Goal: Use online tool/utility: Utilize a website feature to perform a specific function

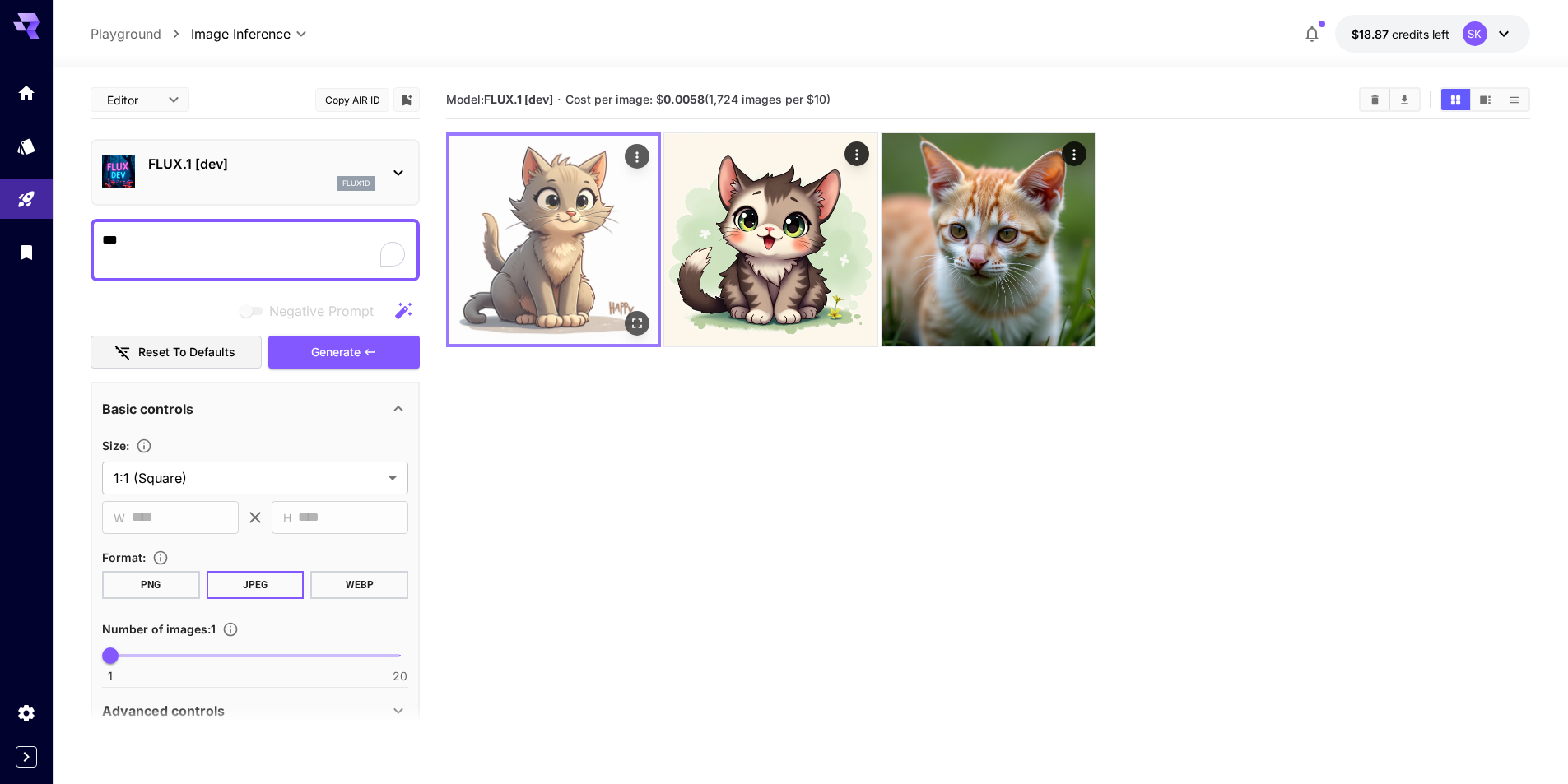
scroll to position [165, 0]
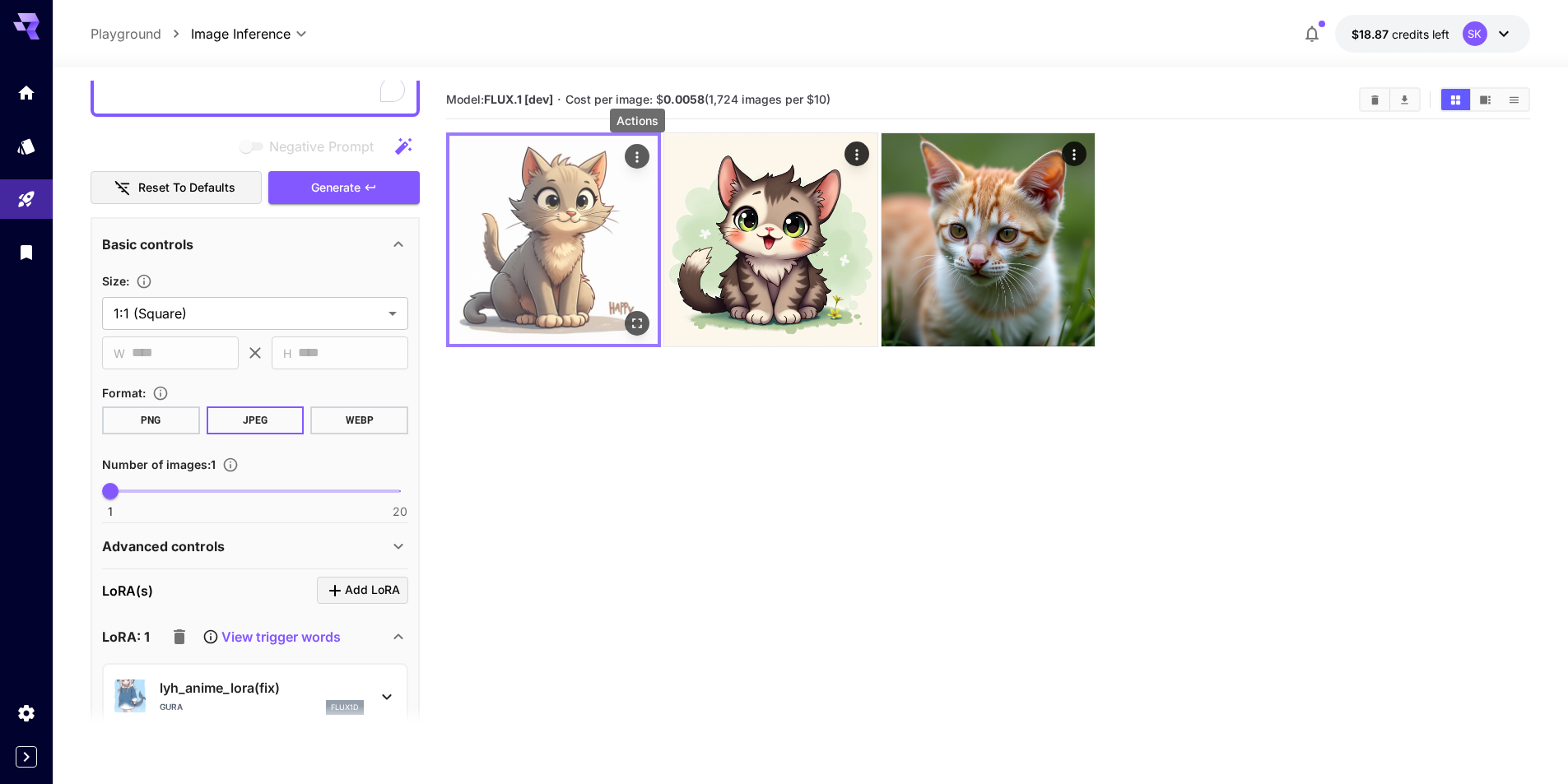
click at [641, 161] on icon "Actions" at bounding box center [637, 157] width 17 height 17
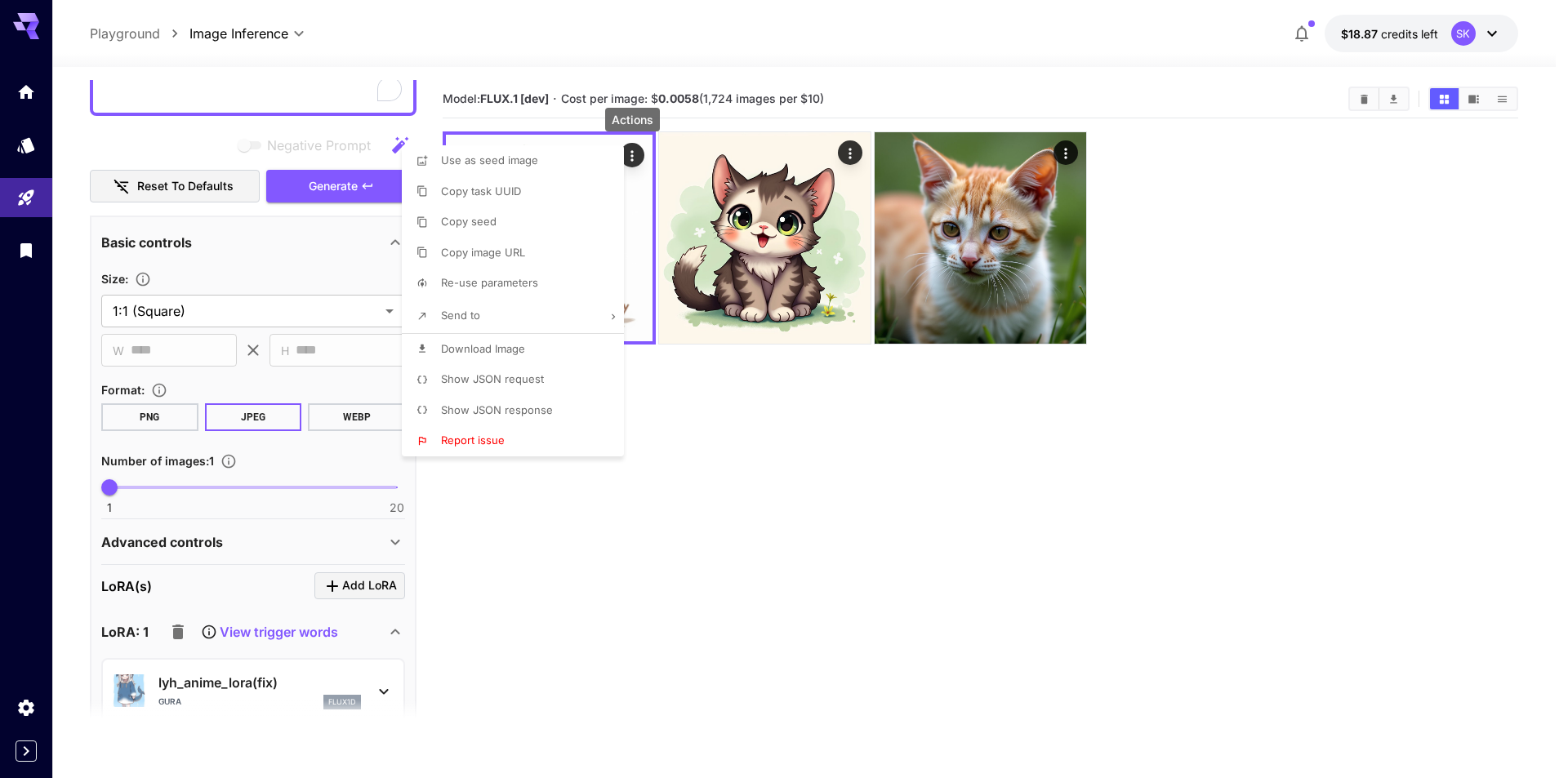
click at [750, 425] on div at bounding box center [784, 389] width 1568 height 778
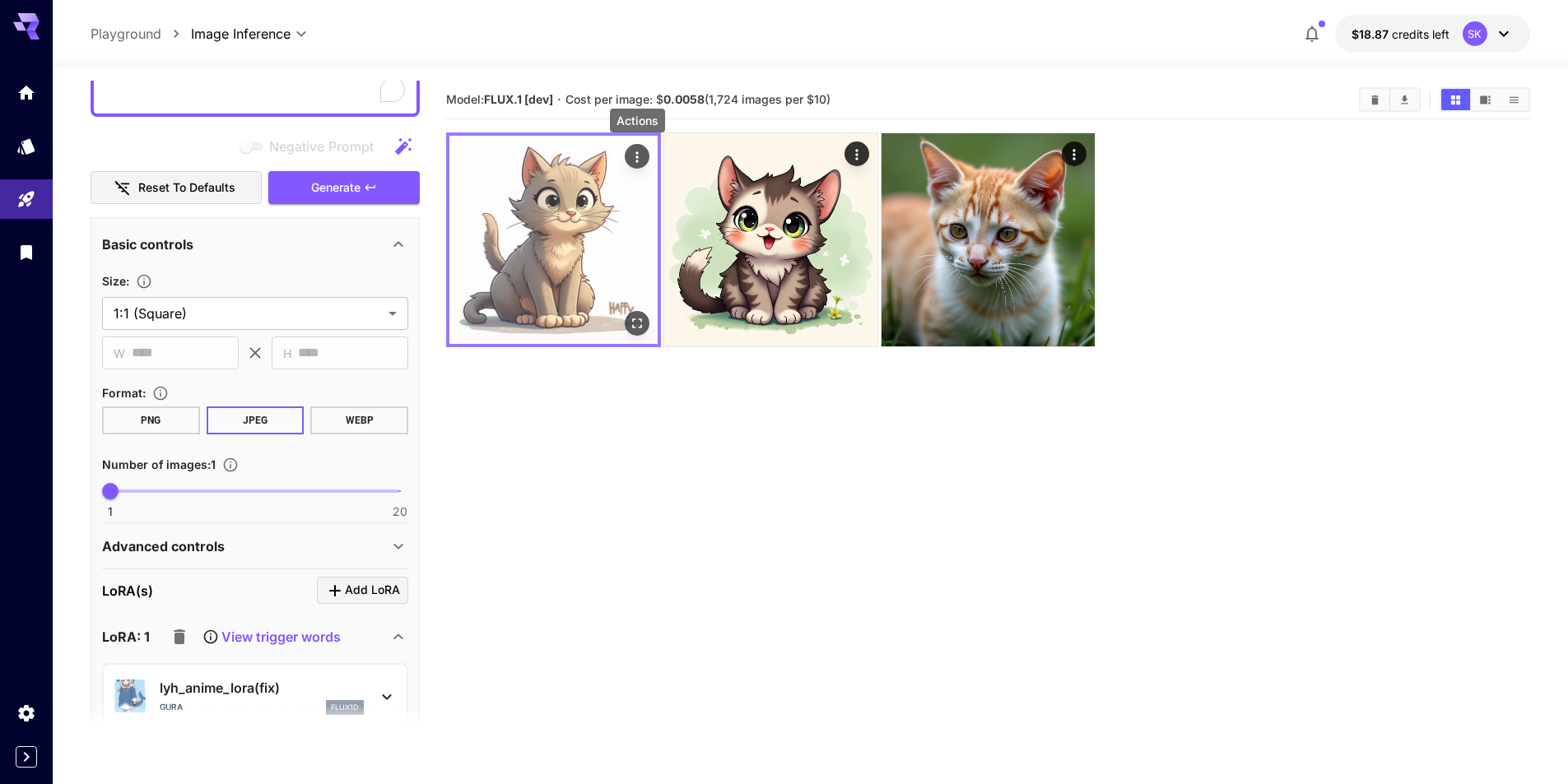
click at [638, 155] on icon "Actions" at bounding box center [637, 157] width 17 height 17
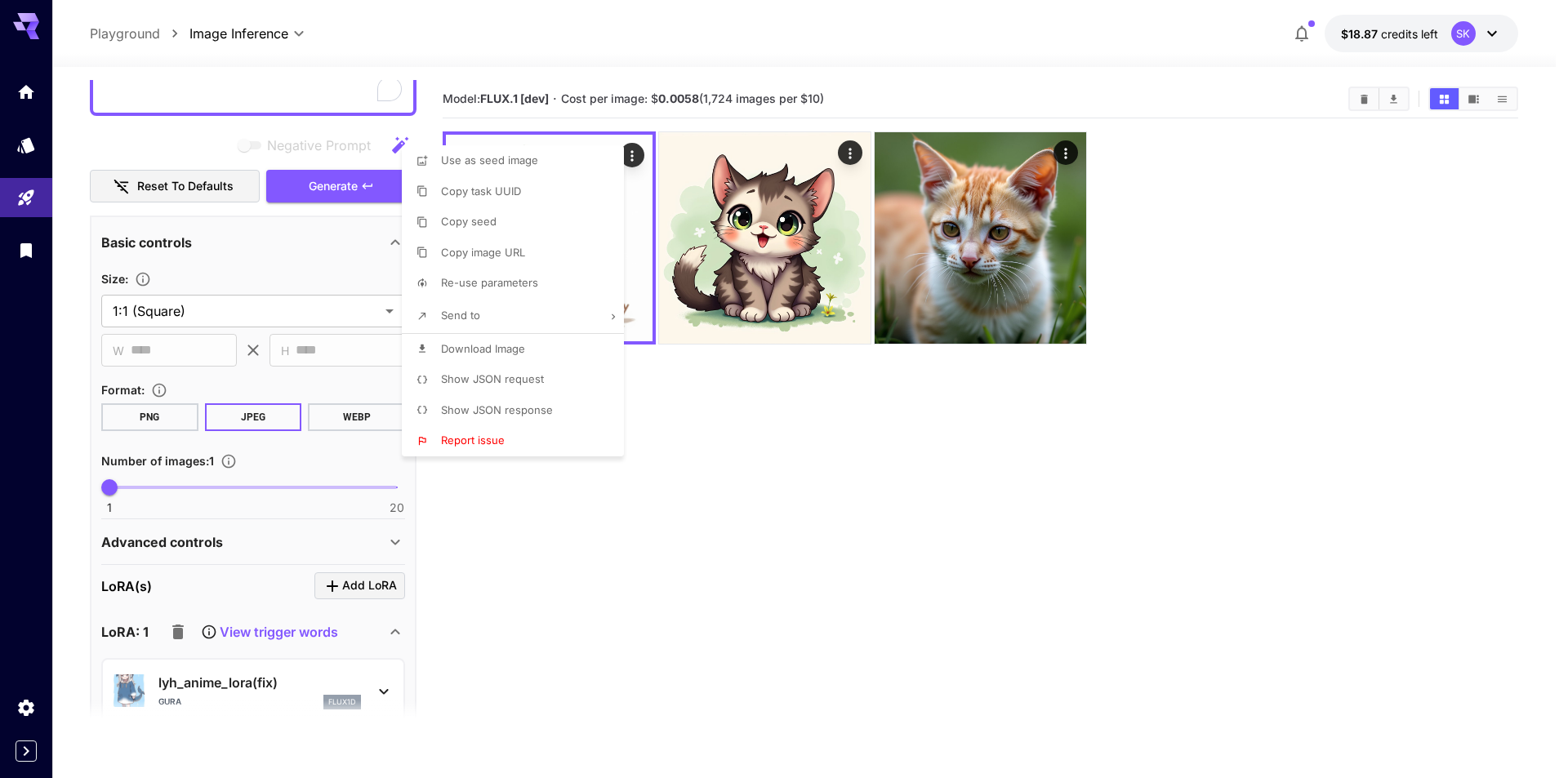
click at [975, 412] on div at bounding box center [784, 389] width 1568 height 778
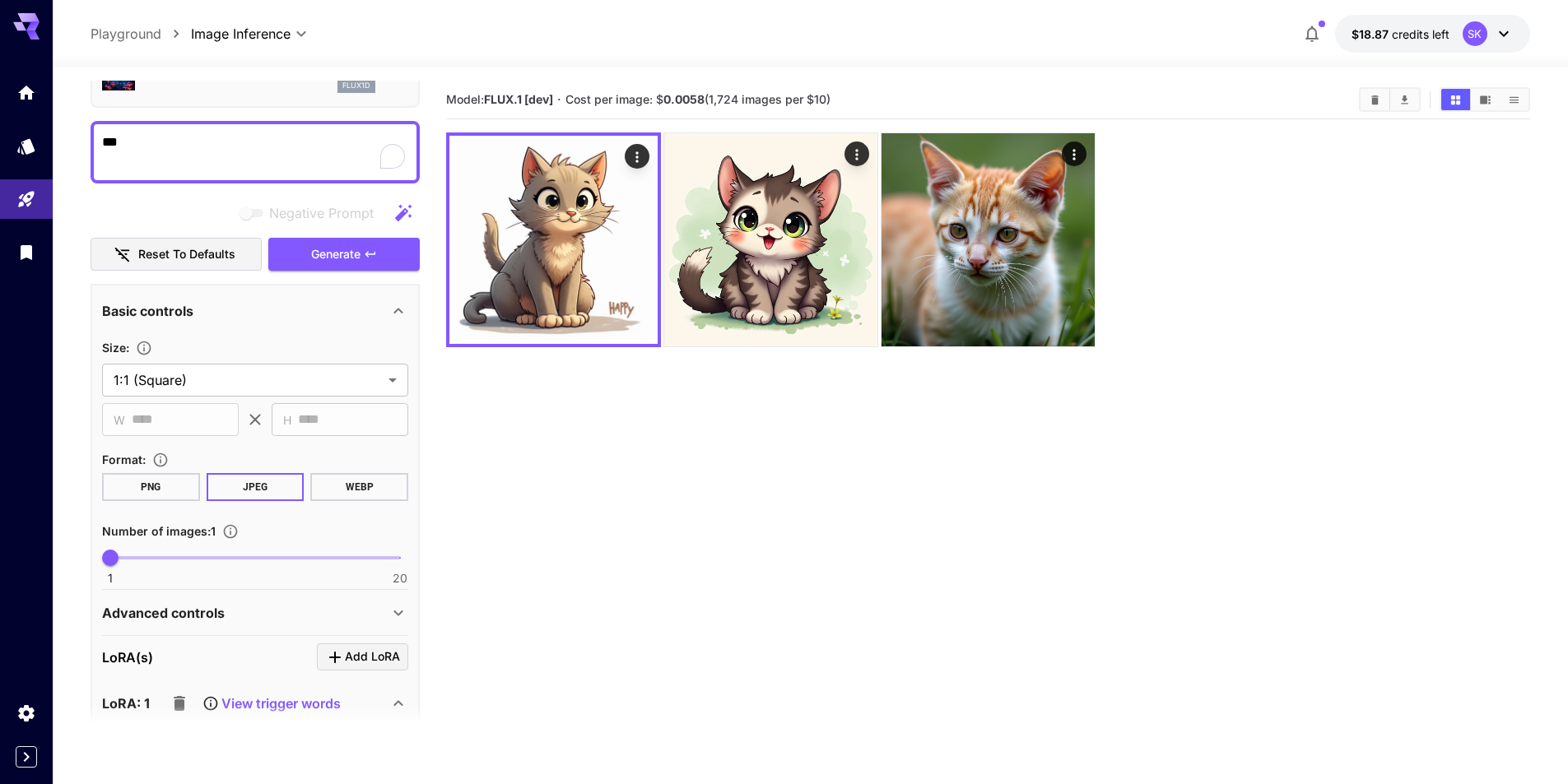
scroll to position [0, 0]
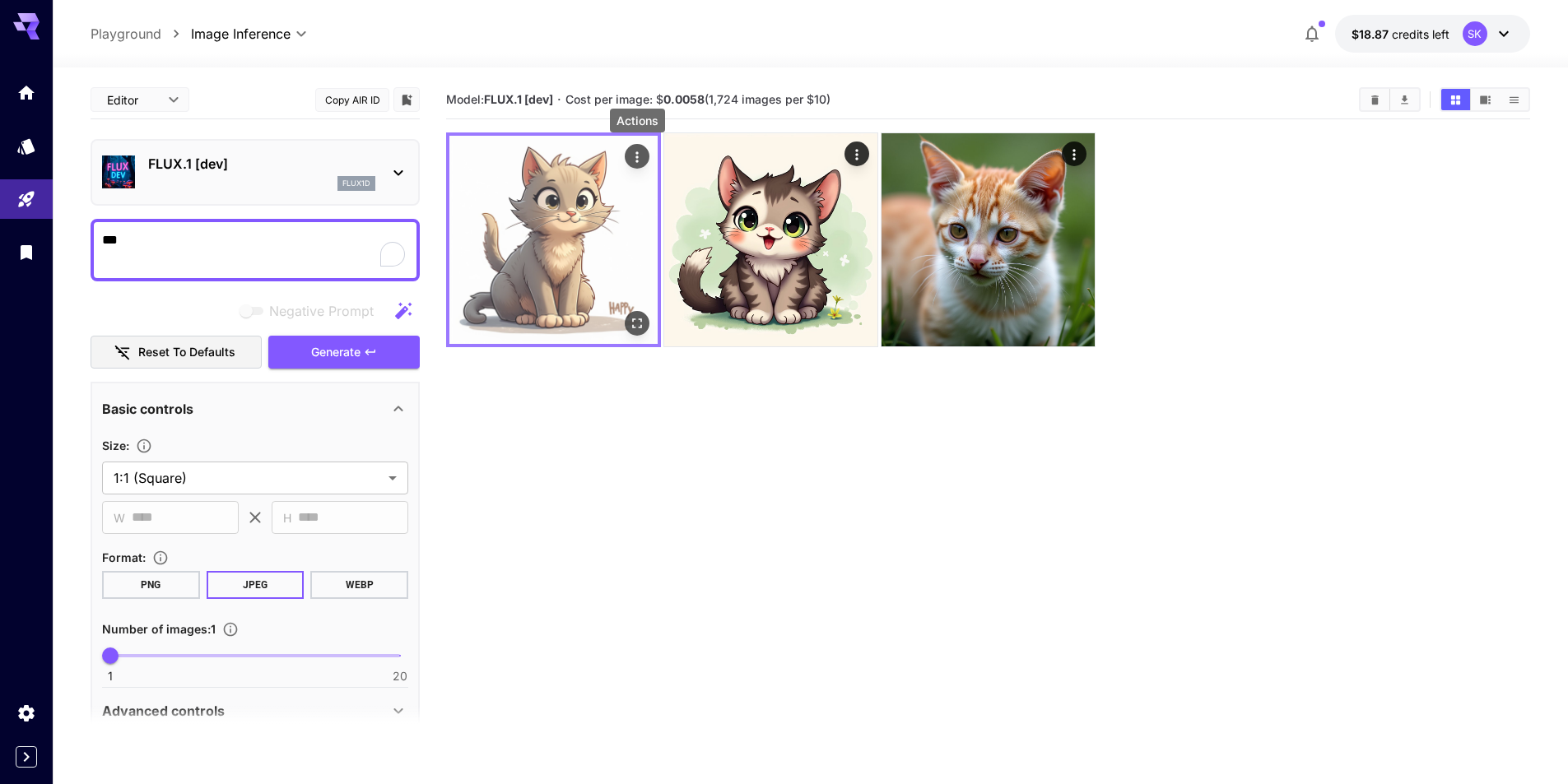
click at [638, 155] on icon "Actions" at bounding box center [637, 157] width 17 height 17
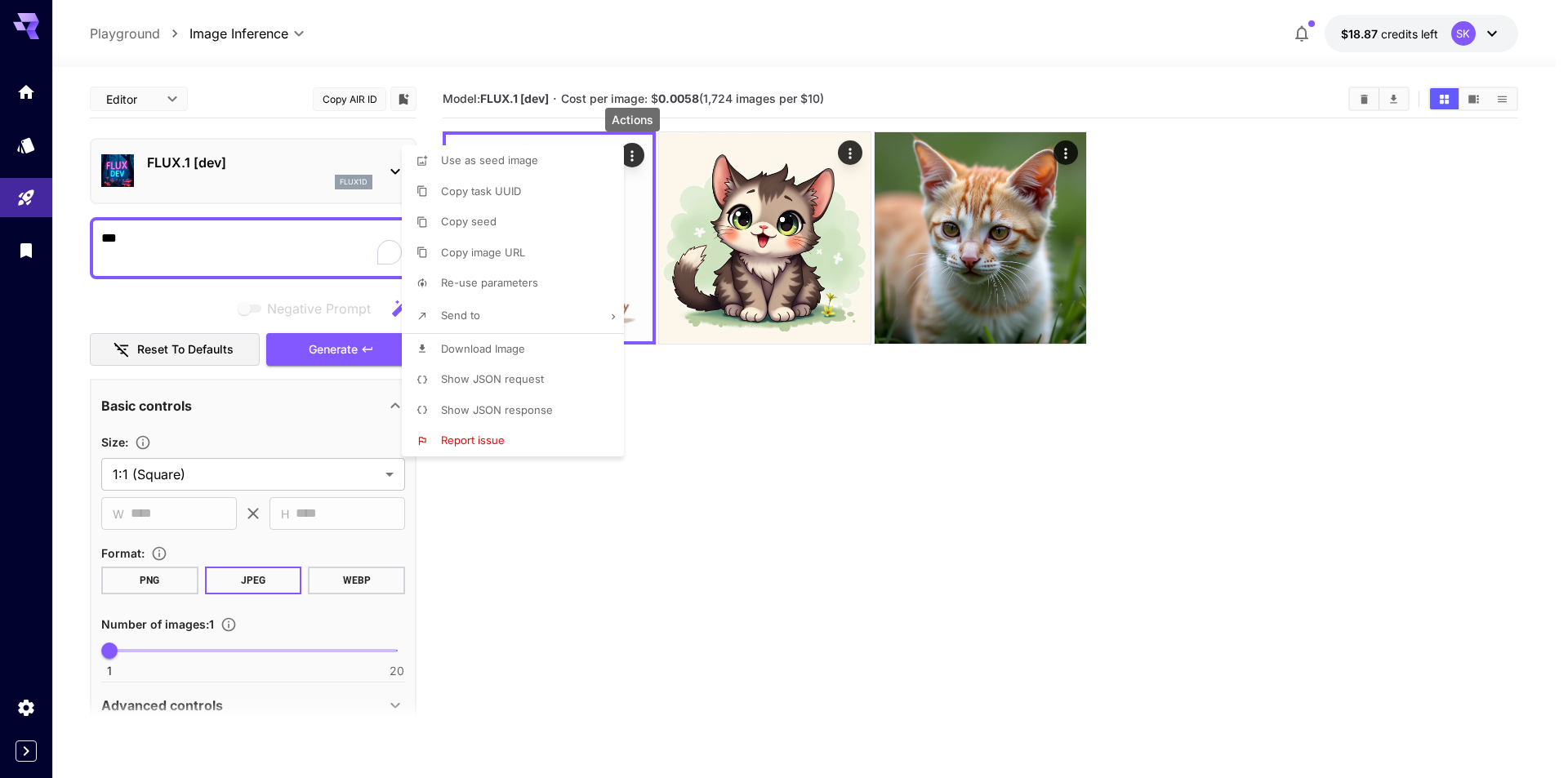
click at [705, 423] on div at bounding box center [784, 389] width 1568 height 778
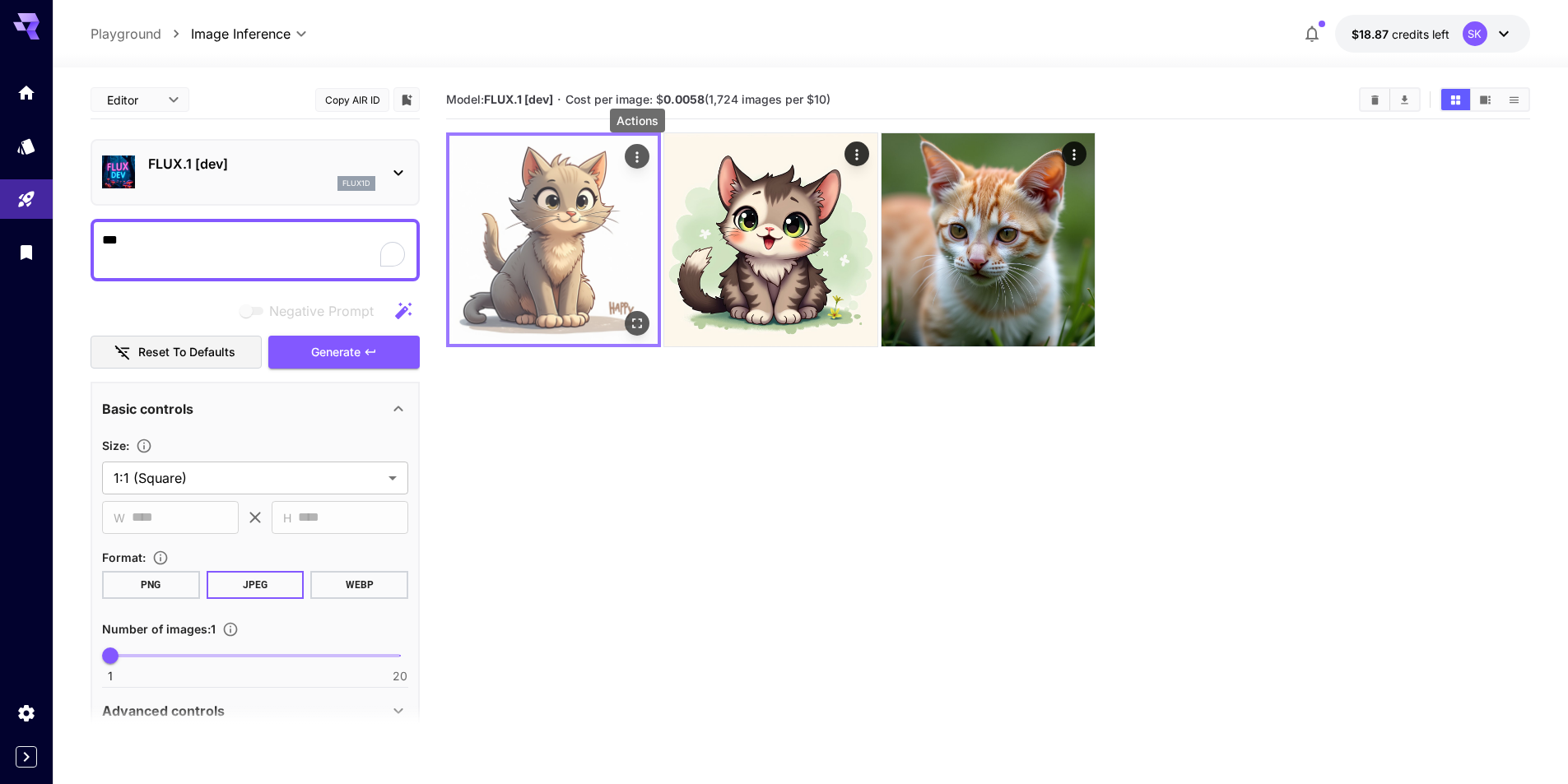
click at [639, 151] on icon "Actions" at bounding box center [637, 157] width 17 height 17
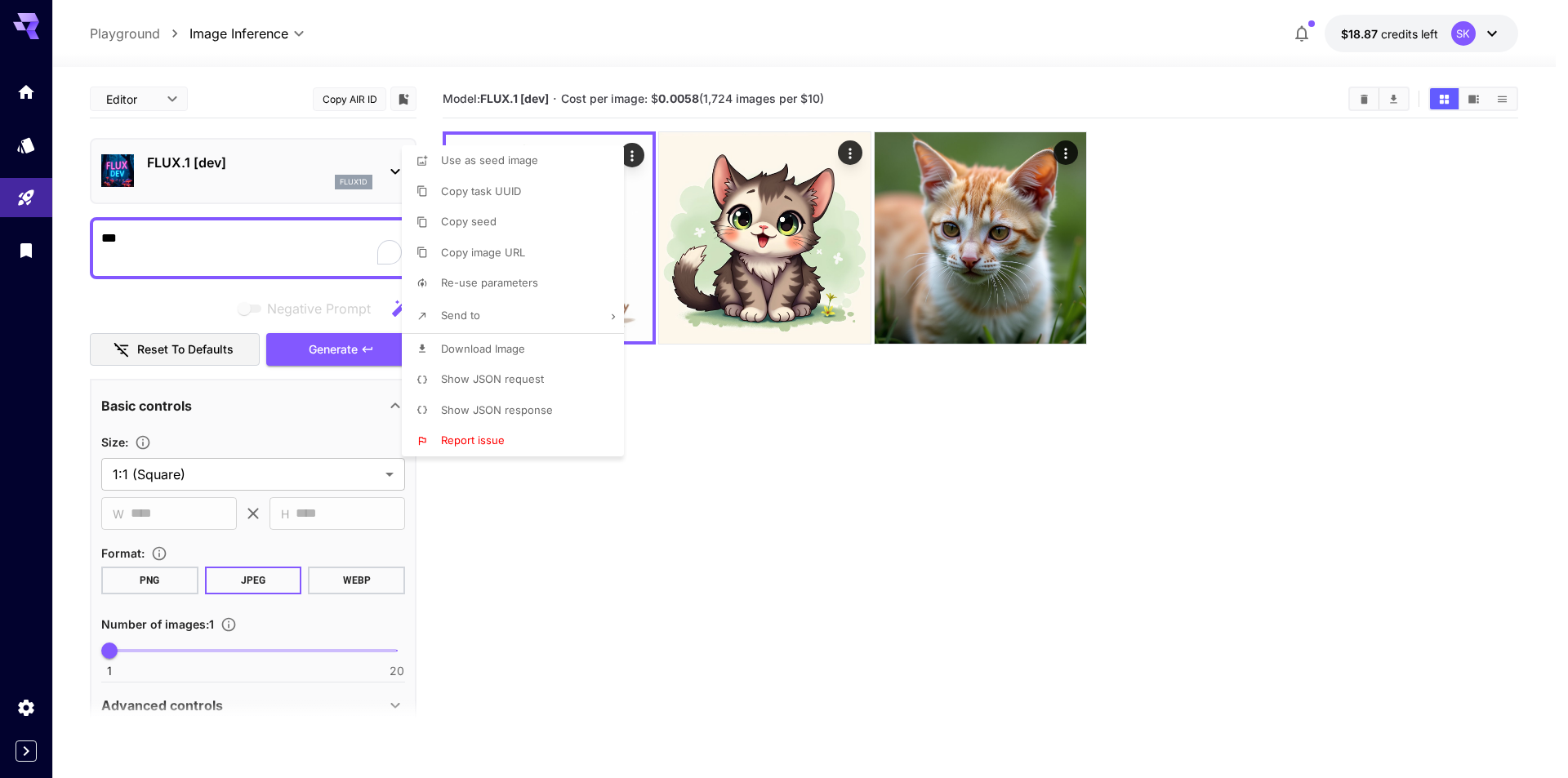
click at [979, 430] on div at bounding box center [784, 389] width 1568 height 778
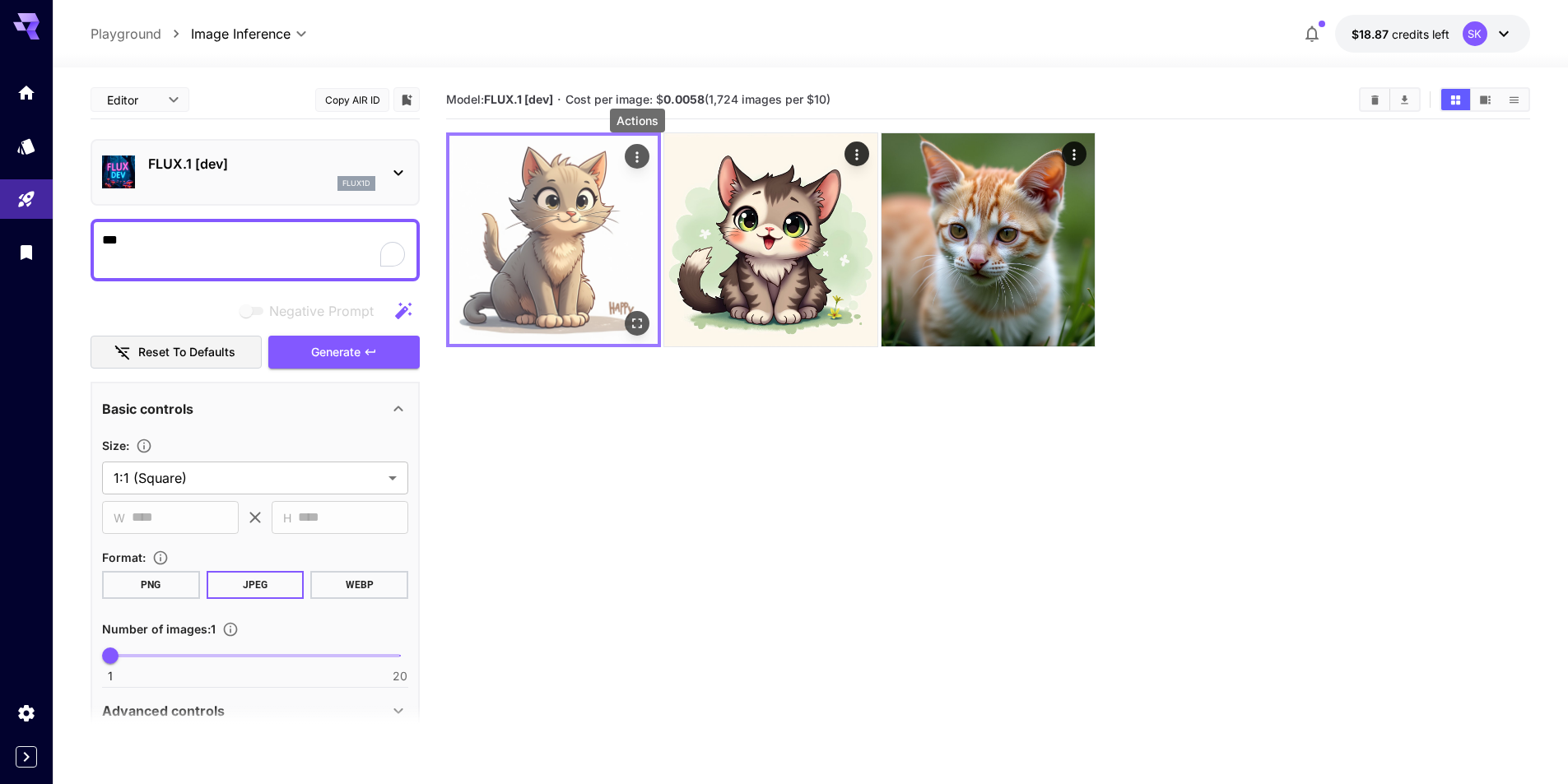
click at [638, 157] on icon "Actions" at bounding box center [637, 157] width 17 height 17
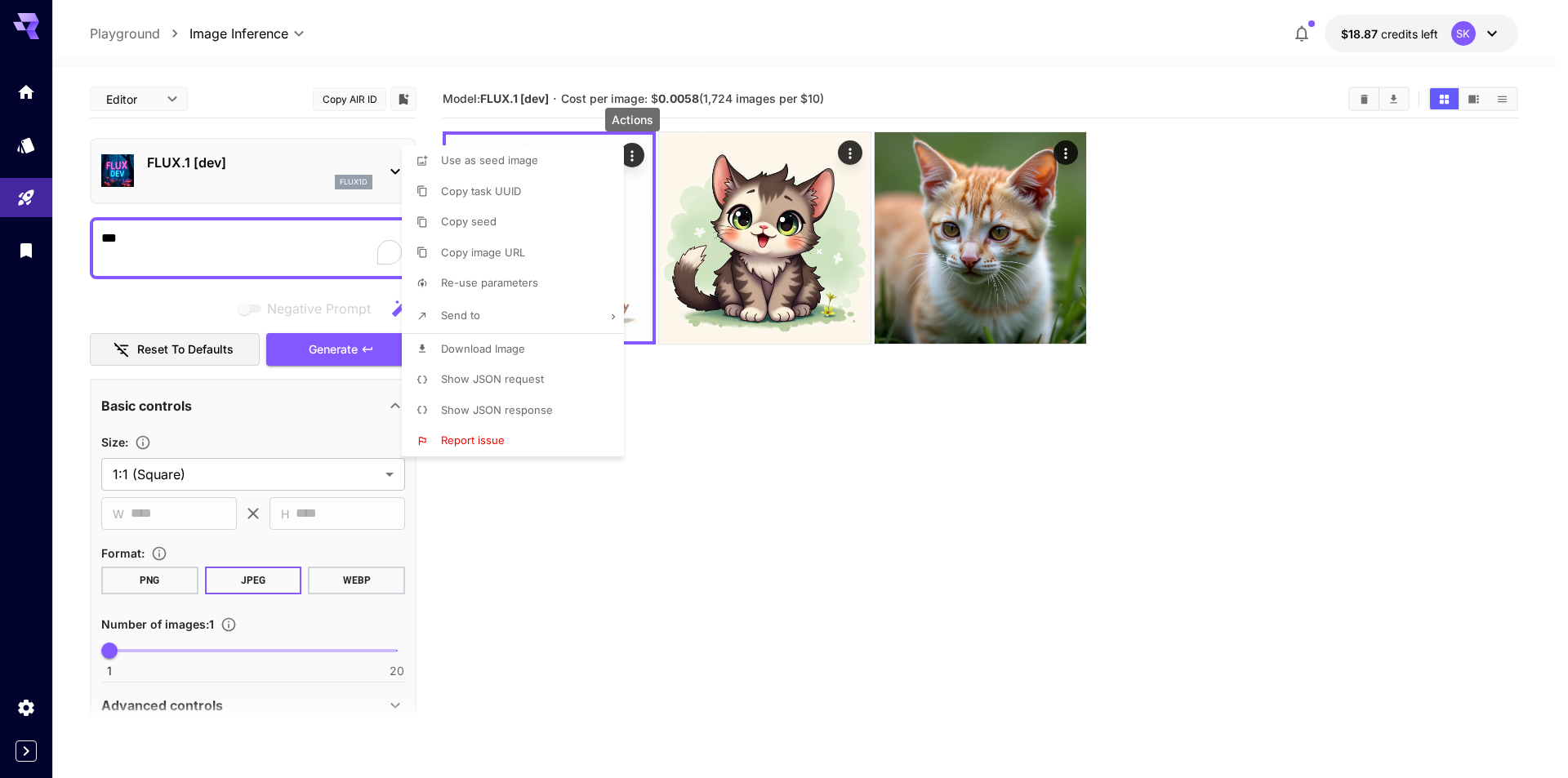
click at [677, 399] on div at bounding box center [784, 389] width 1568 height 778
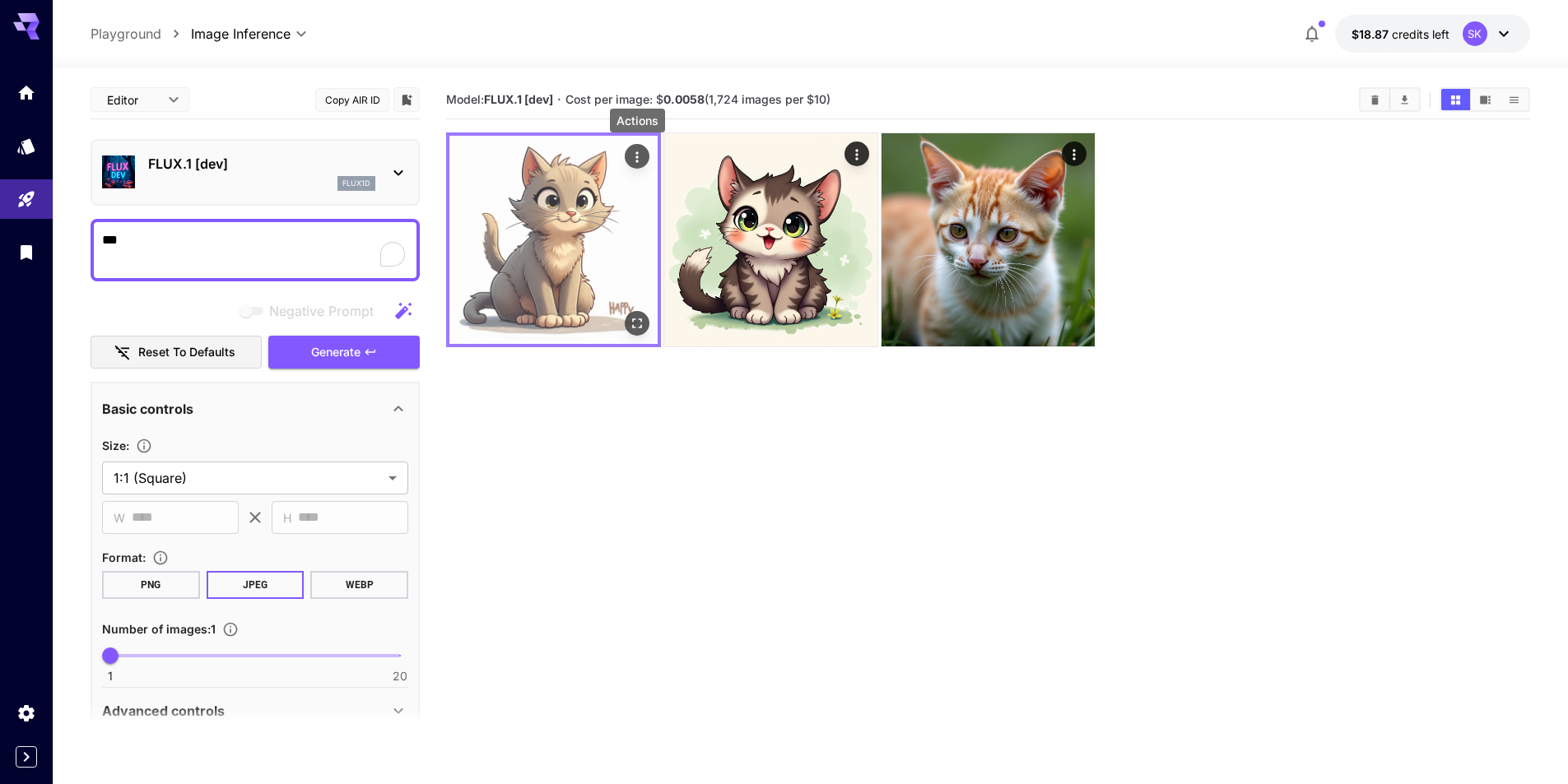
click at [637, 159] on icon "Actions" at bounding box center [637, 157] width 17 height 17
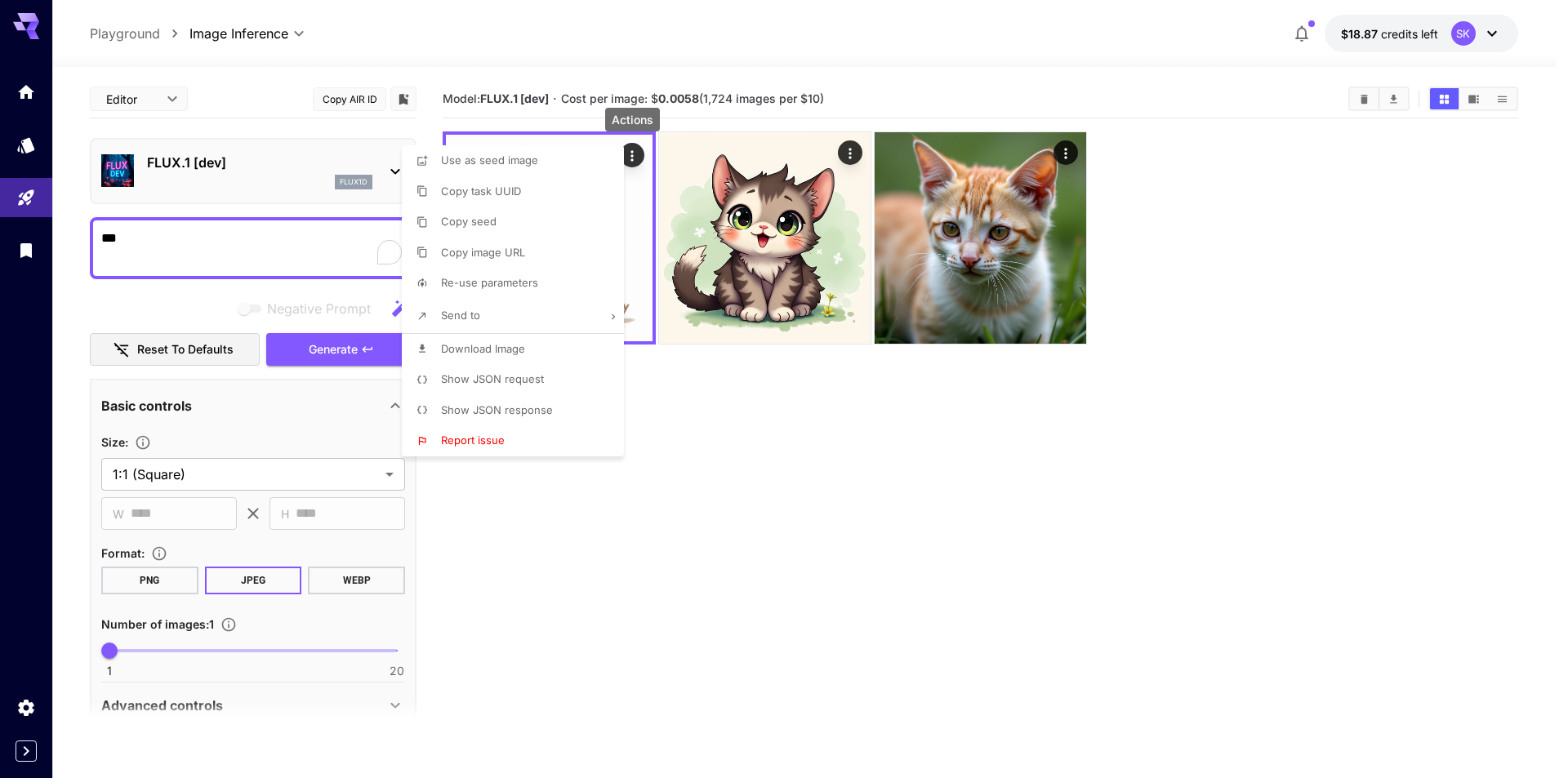
click at [732, 444] on div at bounding box center [784, 389] width 1568 height 778
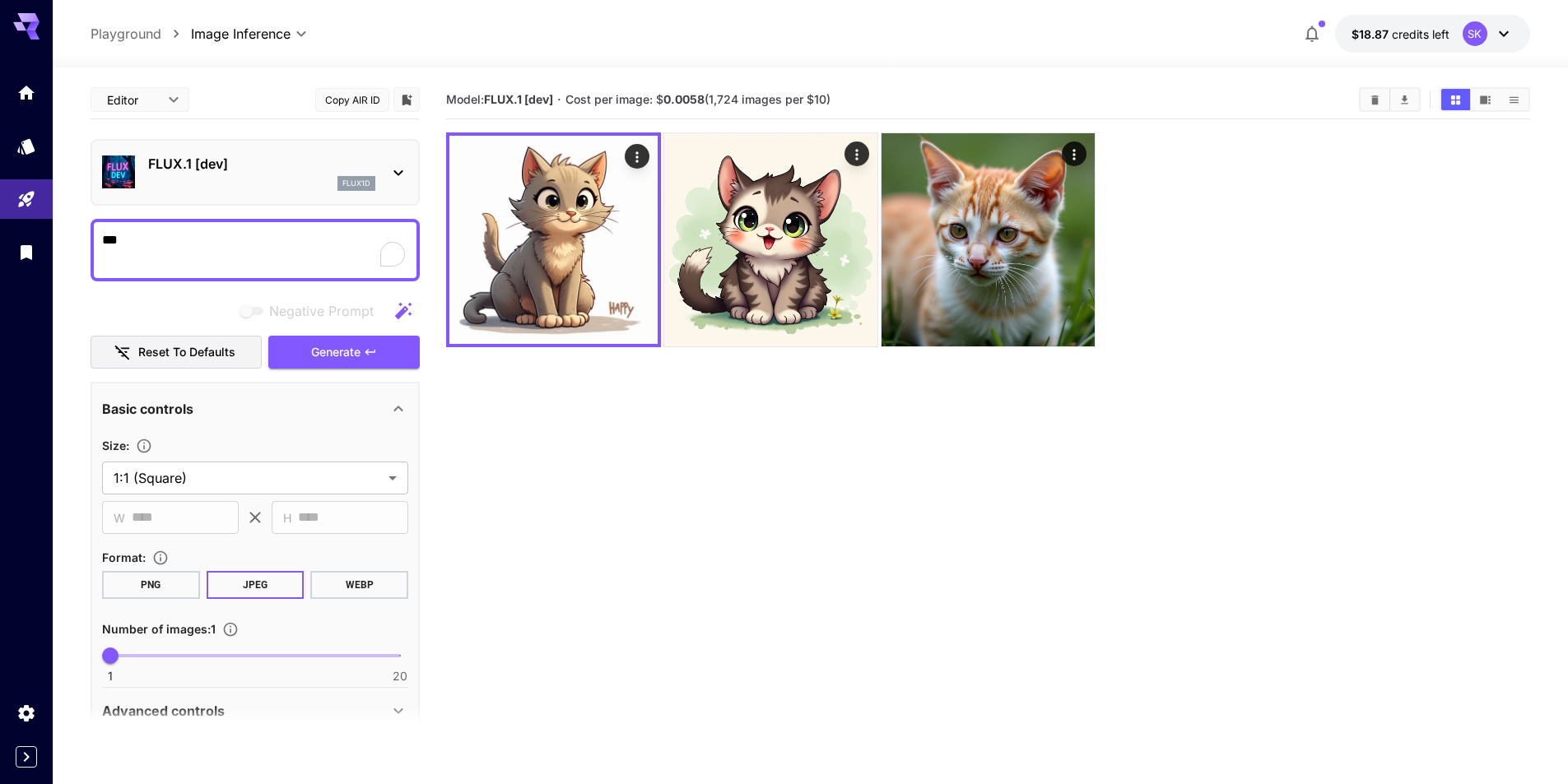
click at [747, 548] on section "Model: FLUX.1 [dev] · Cost per image: $ 0.0058 (1,724 images per $10)" at bounding box center [988, 473] width 1084 height 784
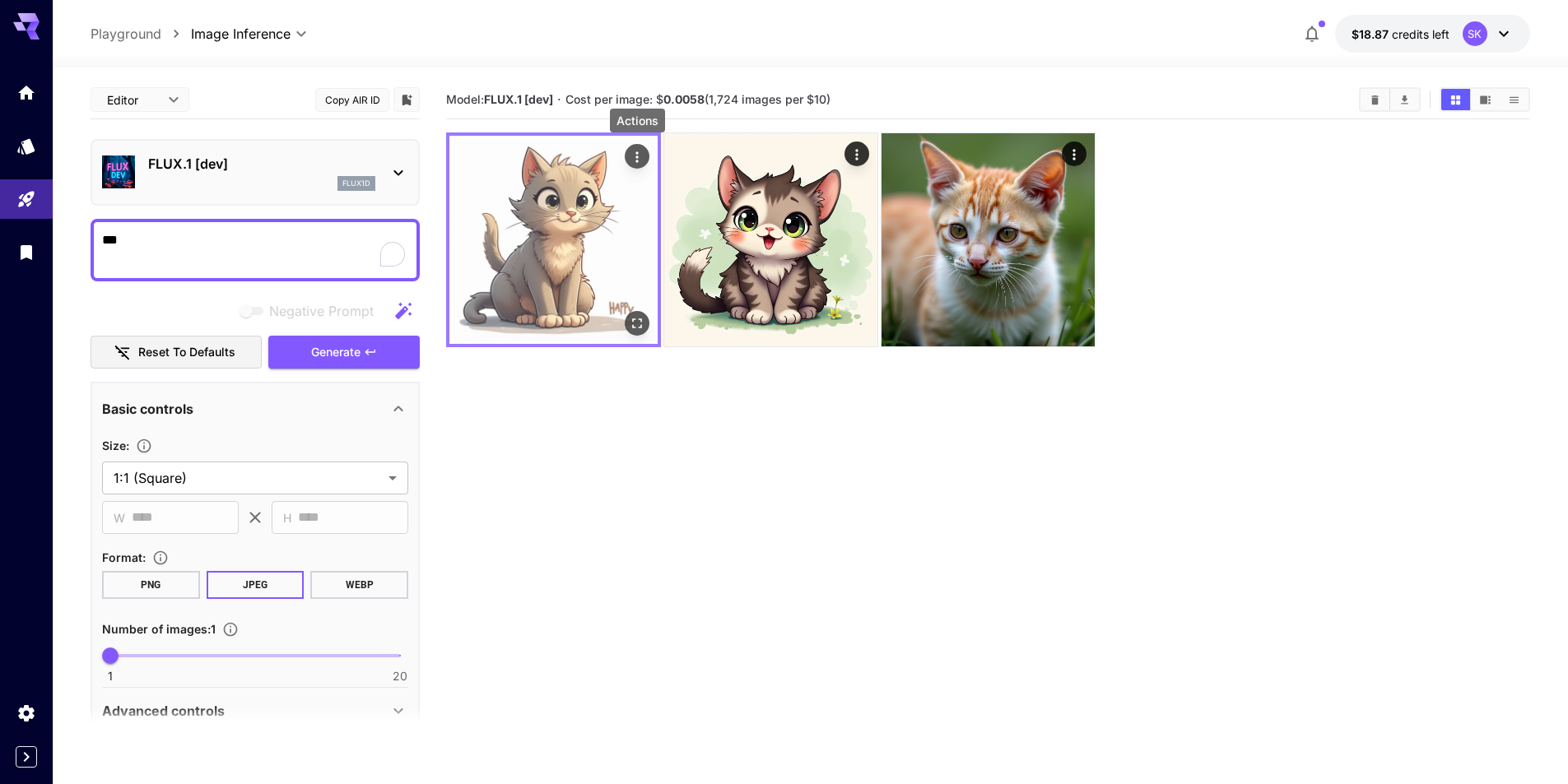
click at [633, 161] on icon "Actions" at bounding box center [637, 157] width 17 height 17
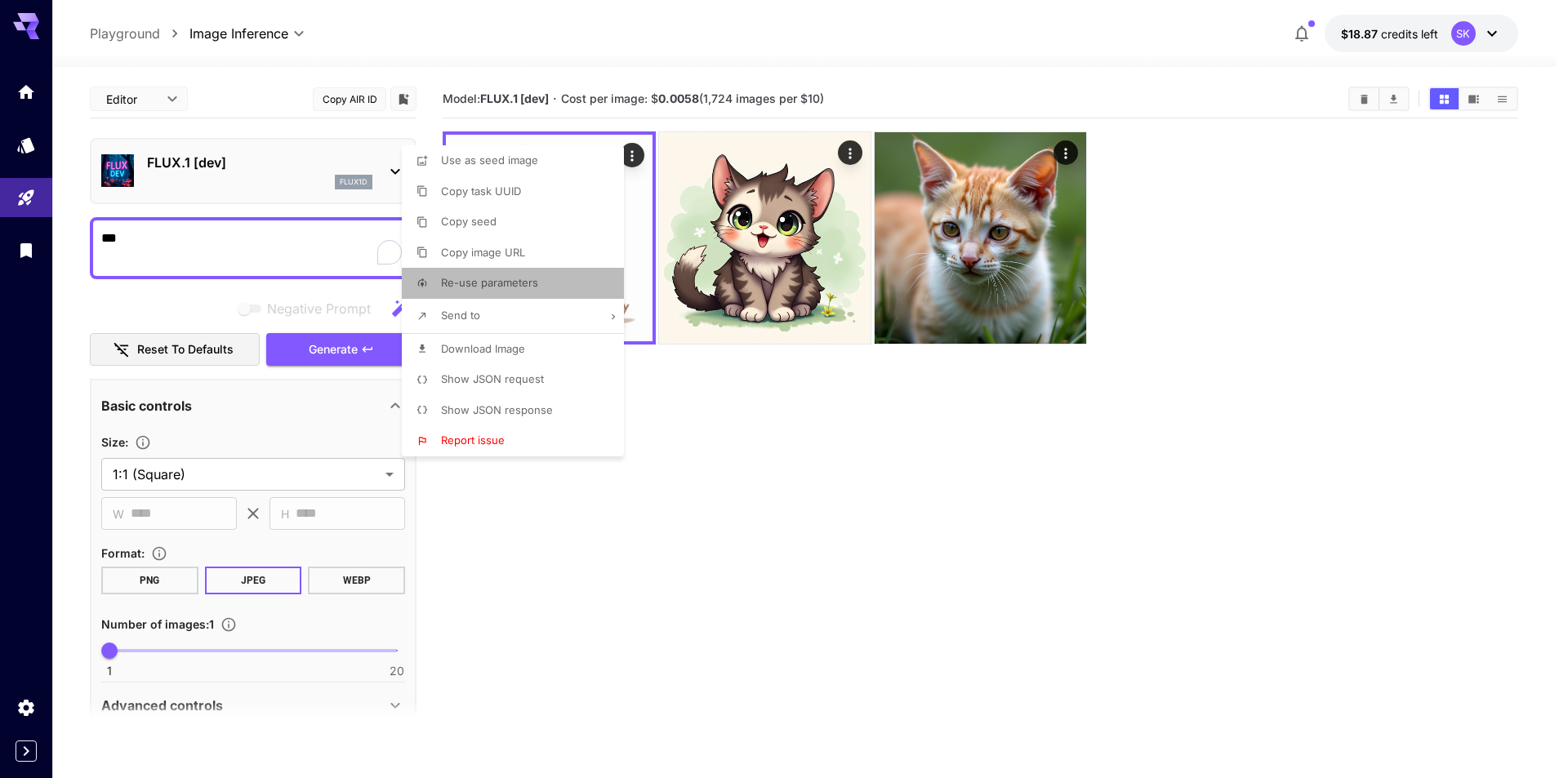
click at [539, 275] on li "Re-use parameters" at bounding box center [518, 284] width 232 height 31
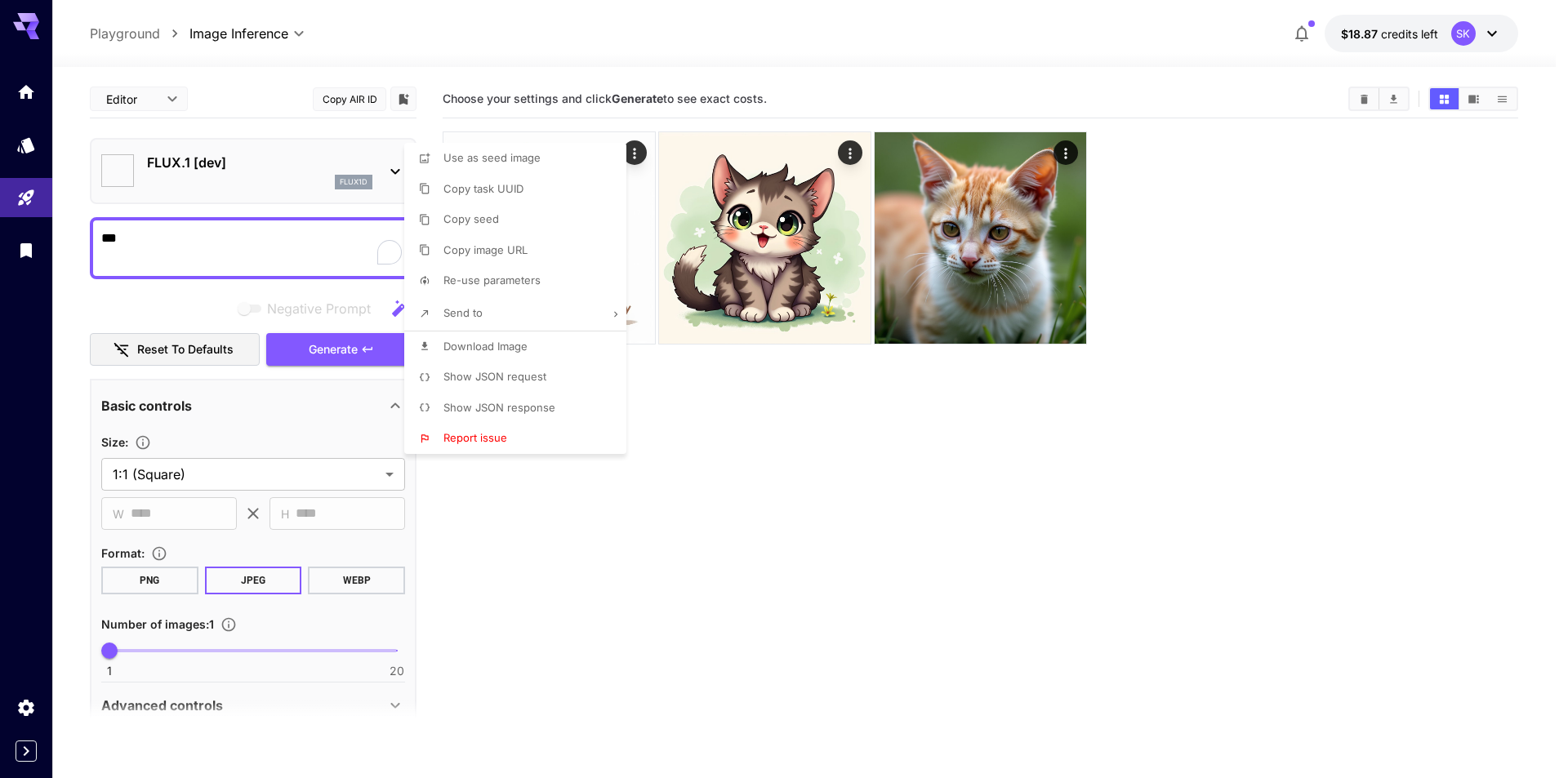
type input "**********"
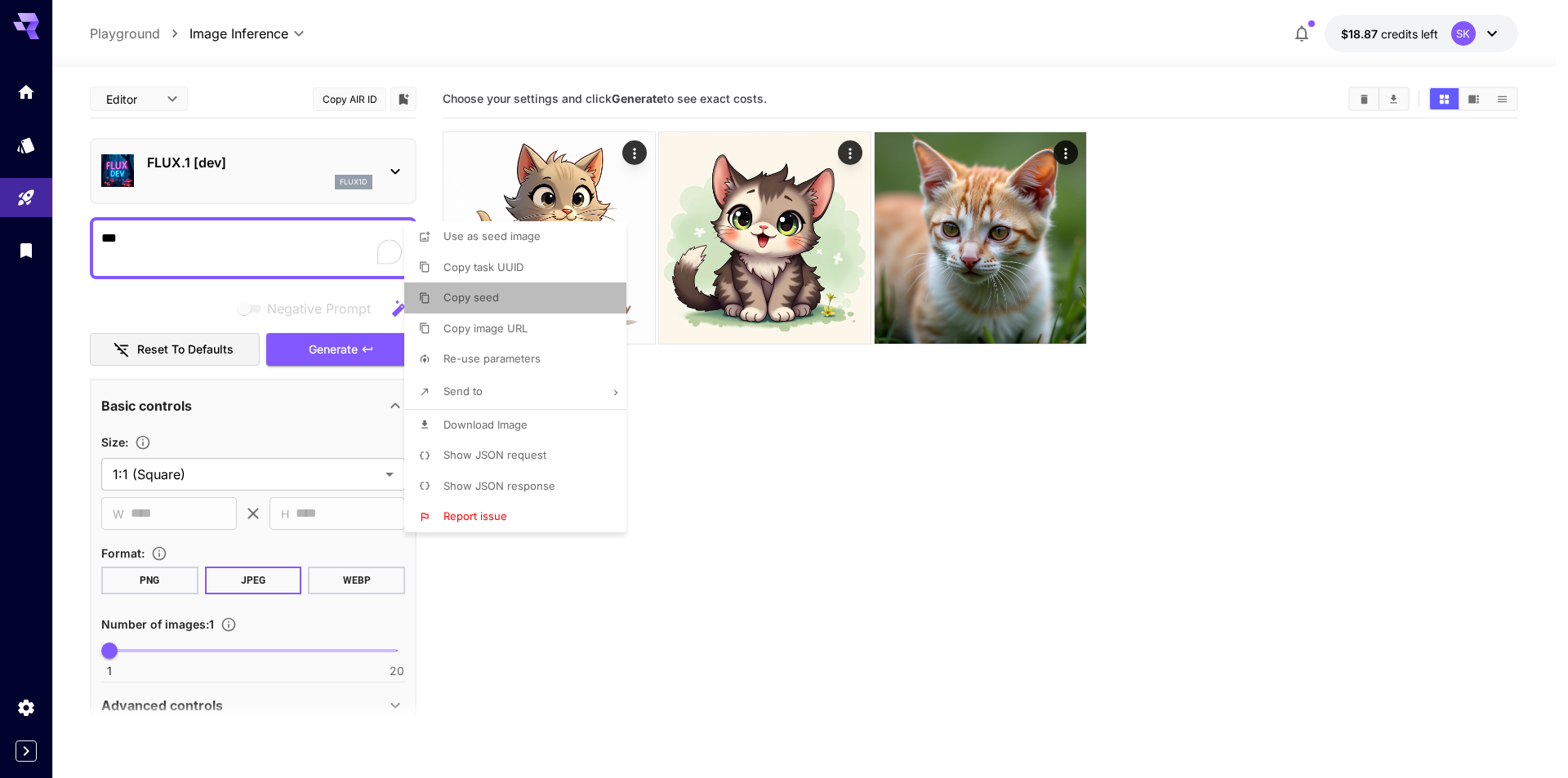
click at [526, 300] on li "Copy seed" at bounding box center [520, 298] width 232 height 31
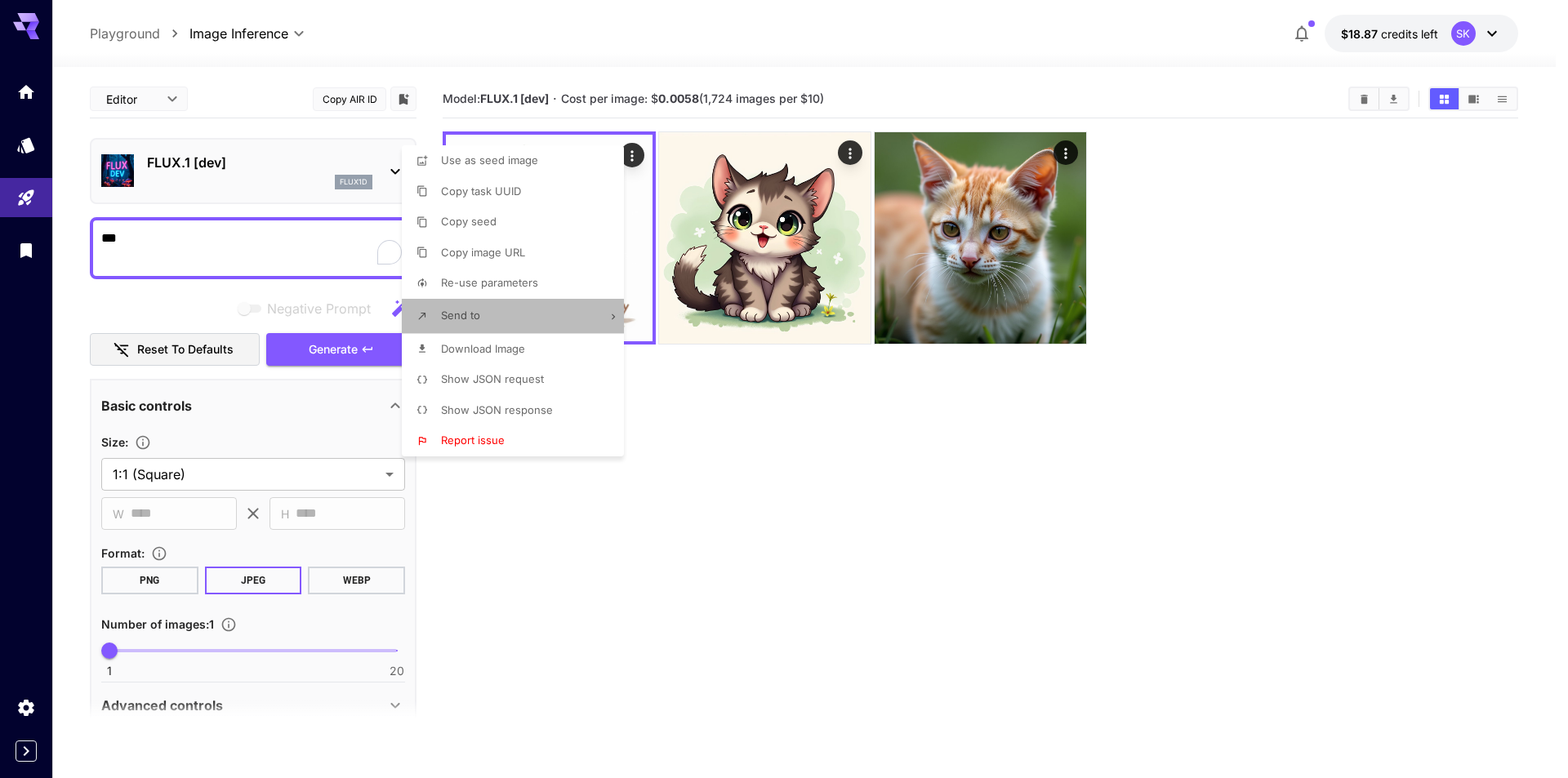
click at [584, 312] on li "Send to" at bounding box center [518, 316] width 232 height 34
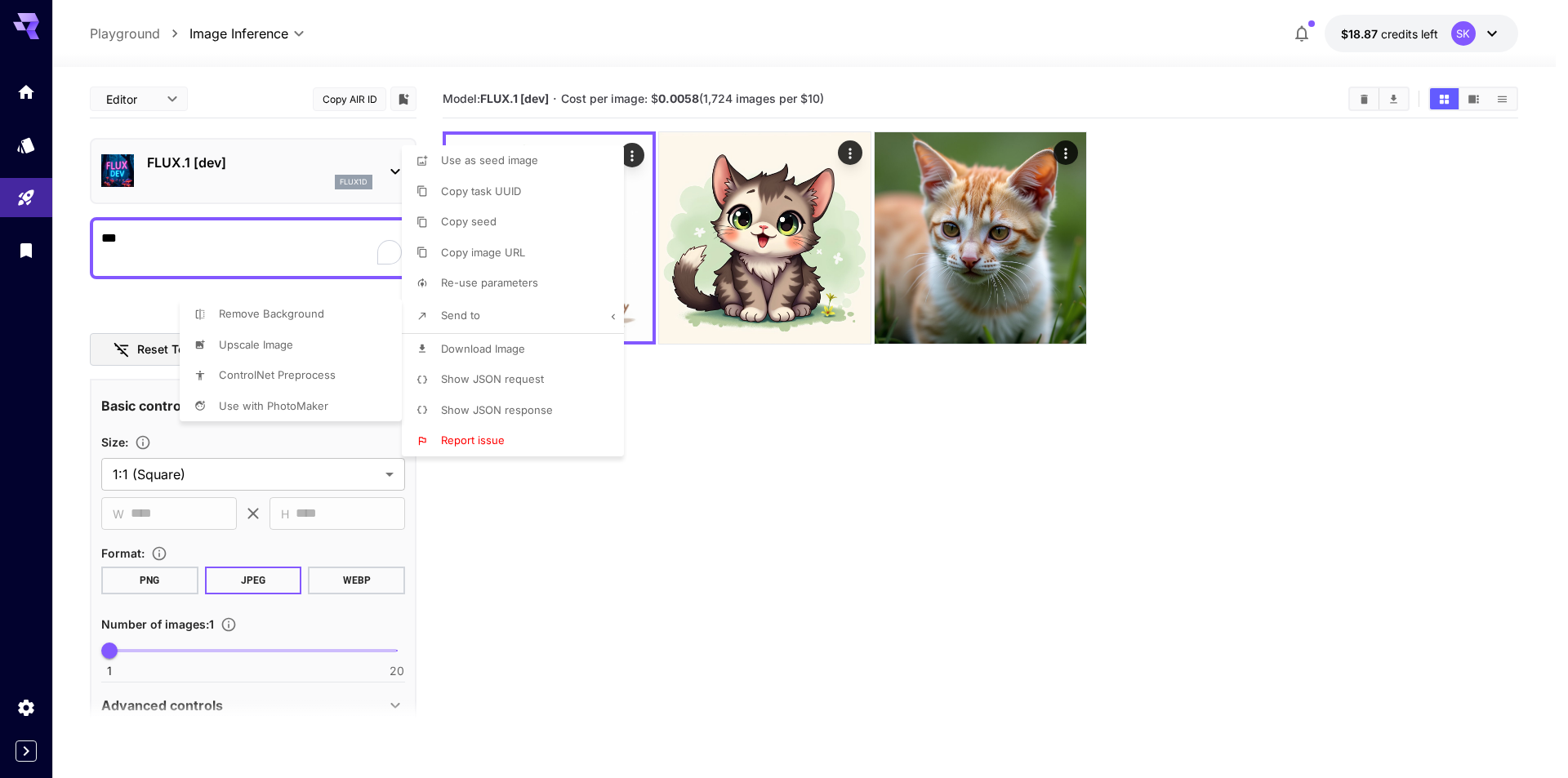
click at [707, 401] on div at bounding box center [784, 389] width 1568 height 778
click at [683, 392] on div at bounding box center [784, 389] width 1568 height 778
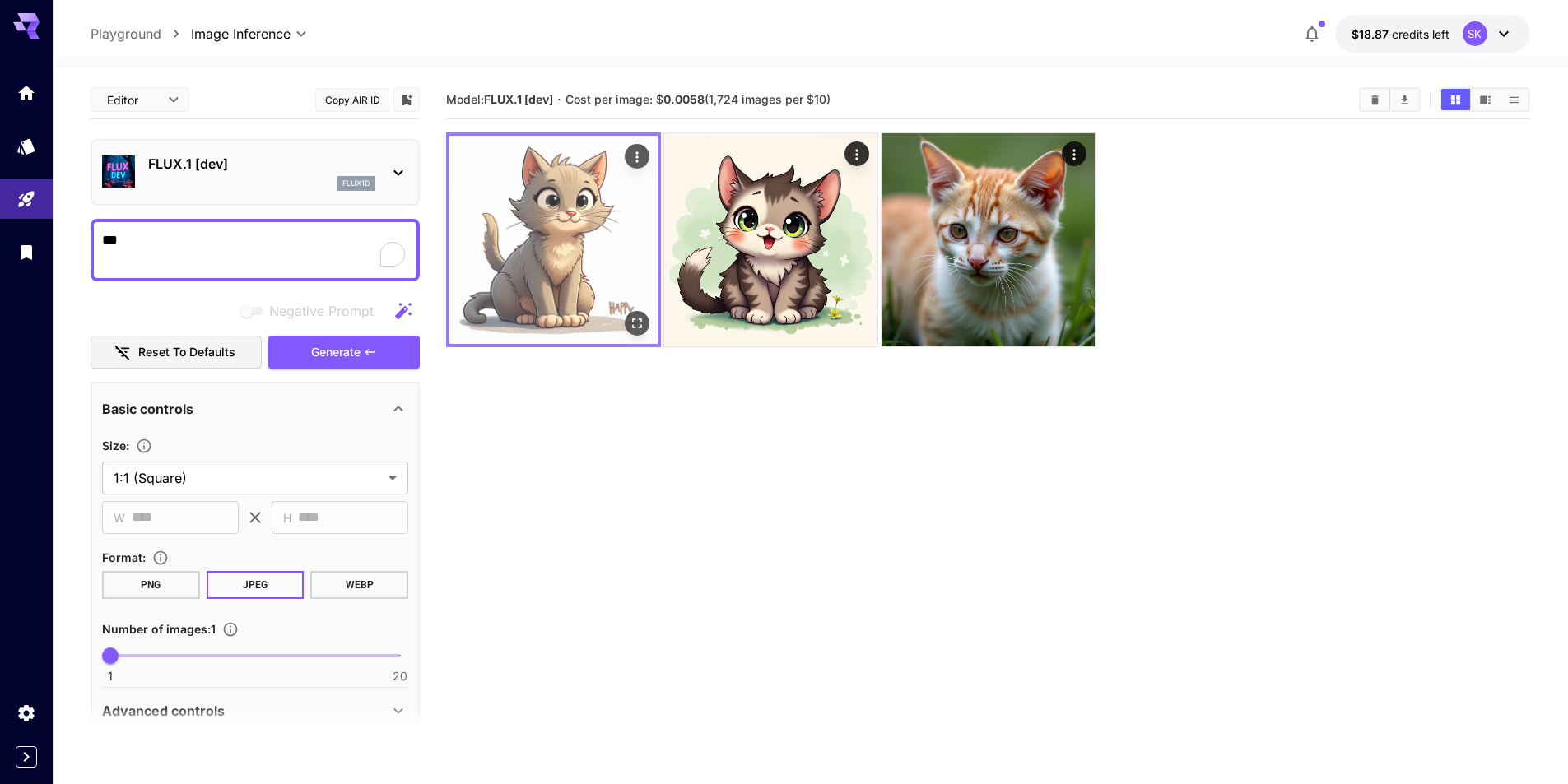
click at [629, 156] on icon "Actions" at bounding box center [637, 157] width 17 height 17
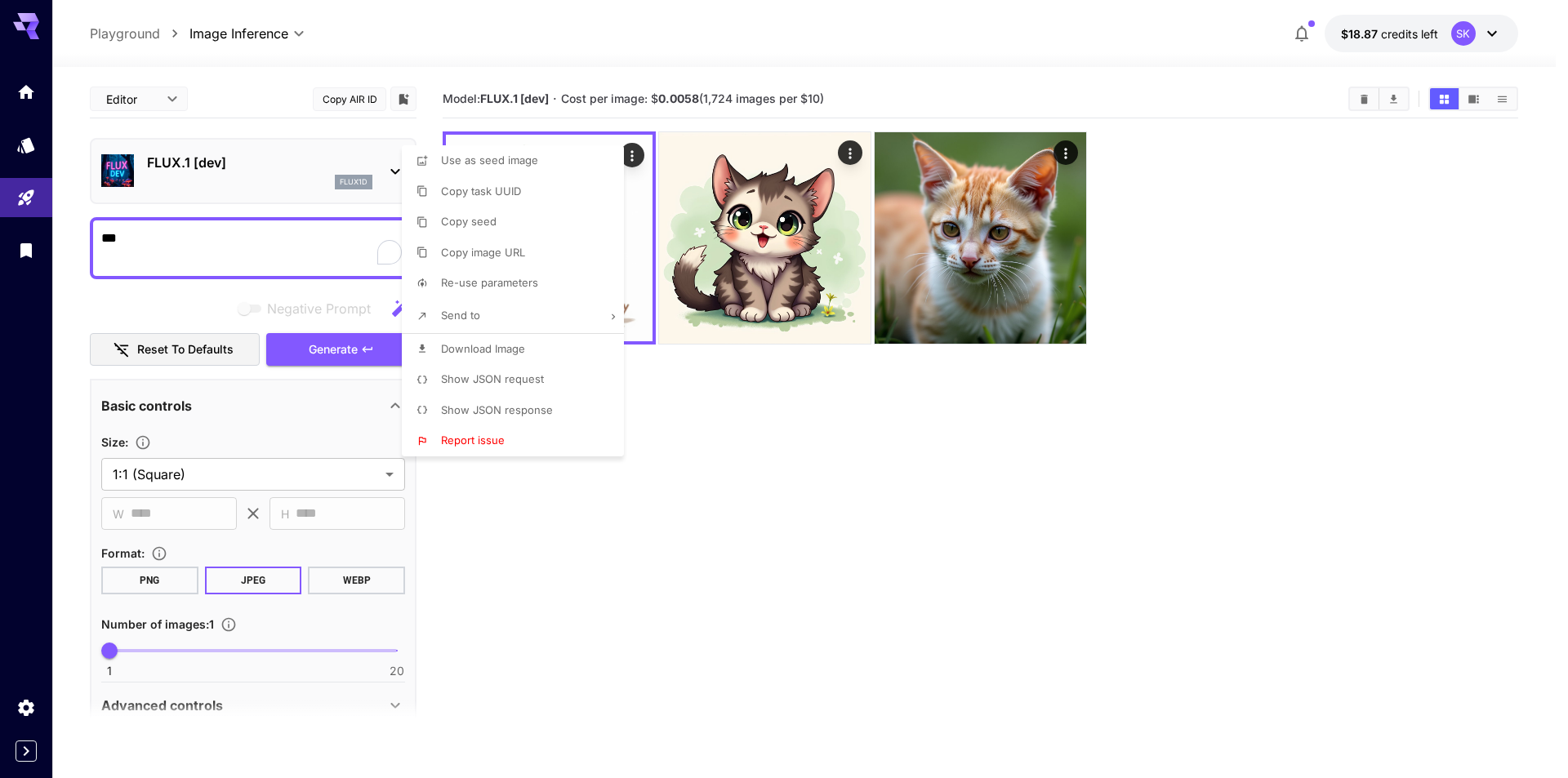
click at [742, 420] on div at bounding box center [784, 389] width 1568 height 778
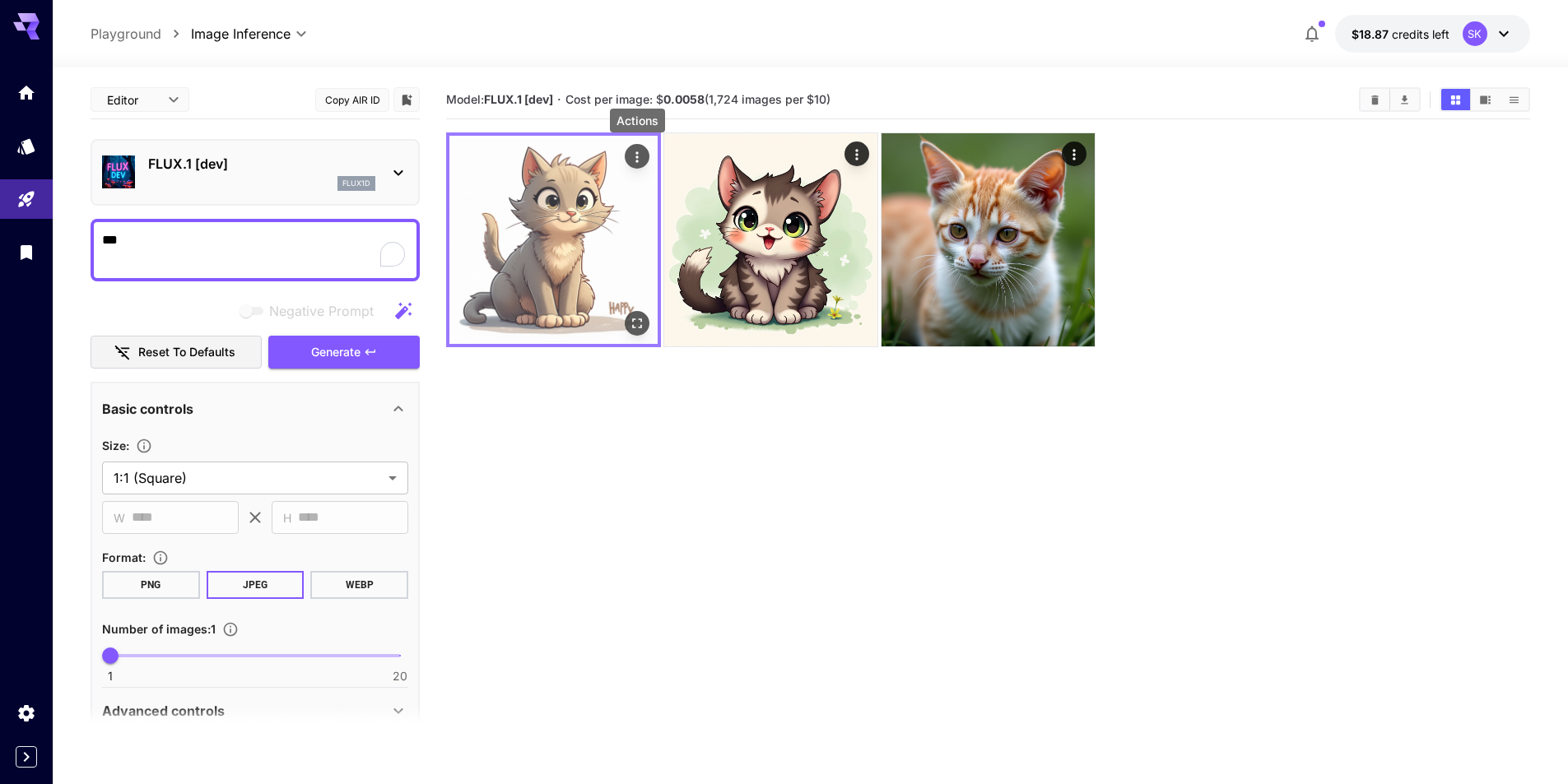
click at [635, 153] on icon "Actions" at bounding box center [637, 157] width 17 height 17
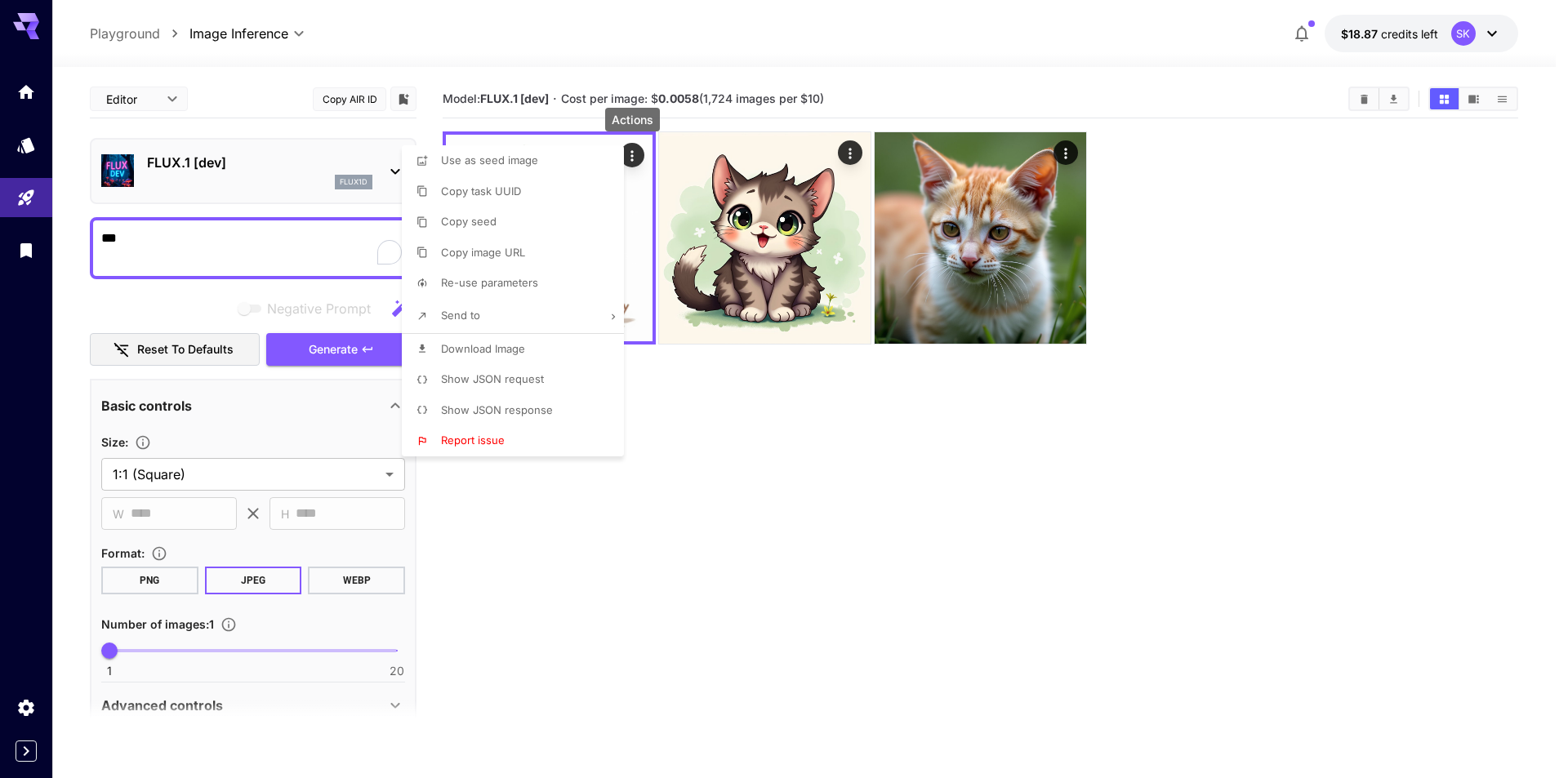
click at [712, 366] on div at bounding box center [784, 389] width 1568 height 778
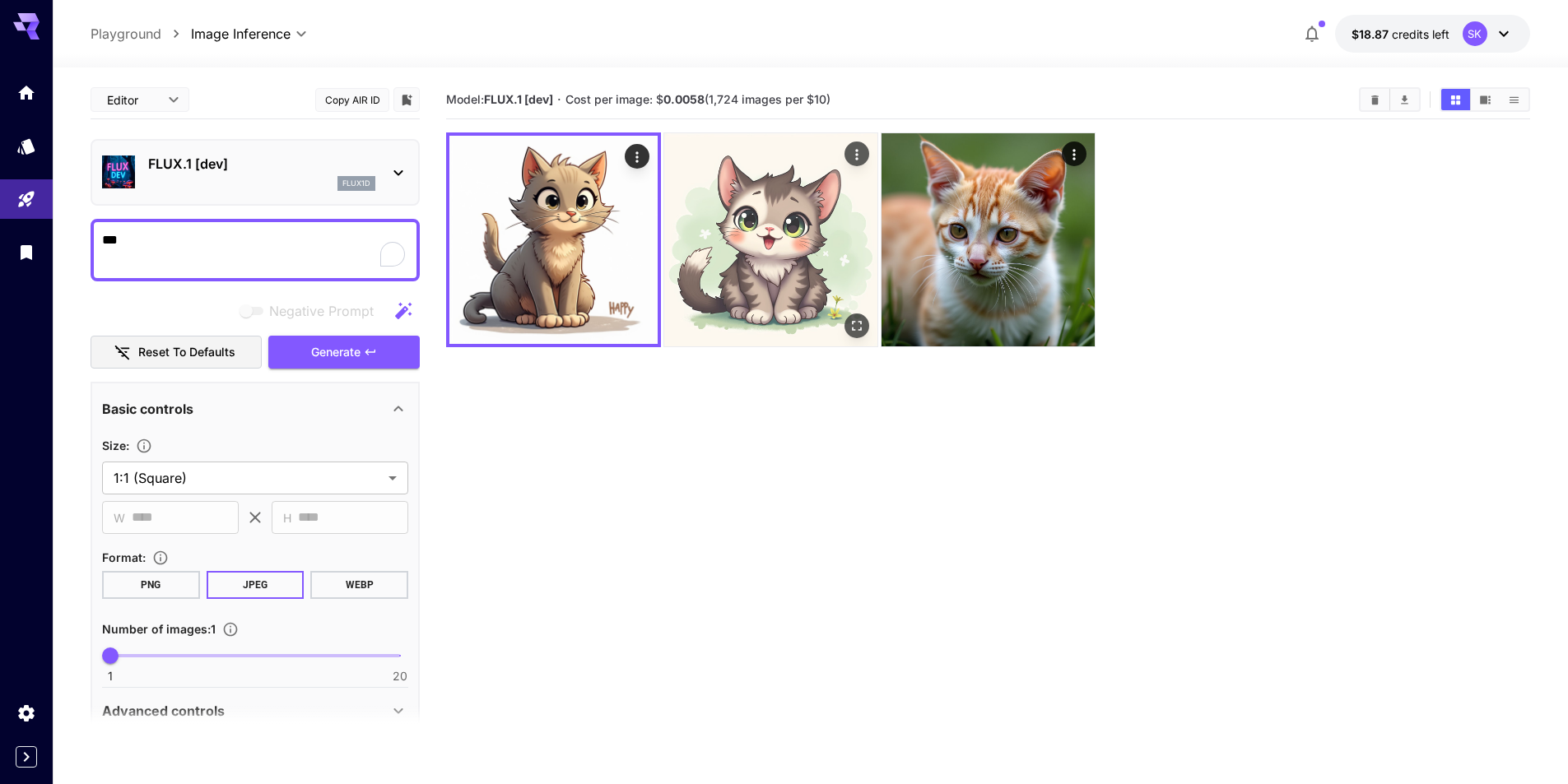
click at [752, 250] on img at bounding box center [770, 239] width 213 height 213
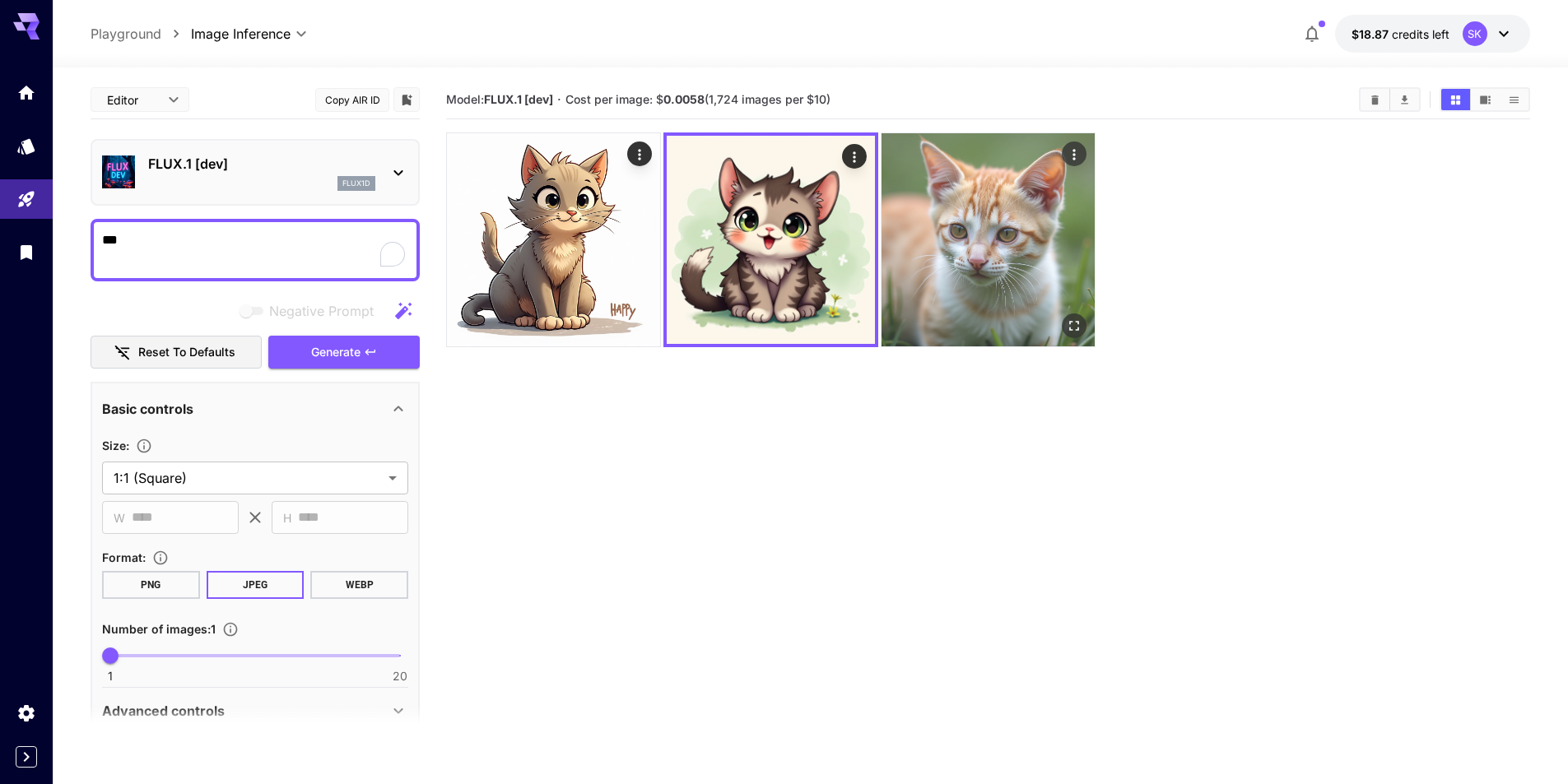
click at [1002, 254] on img at bounding box center [987, 239] width 213 height 213
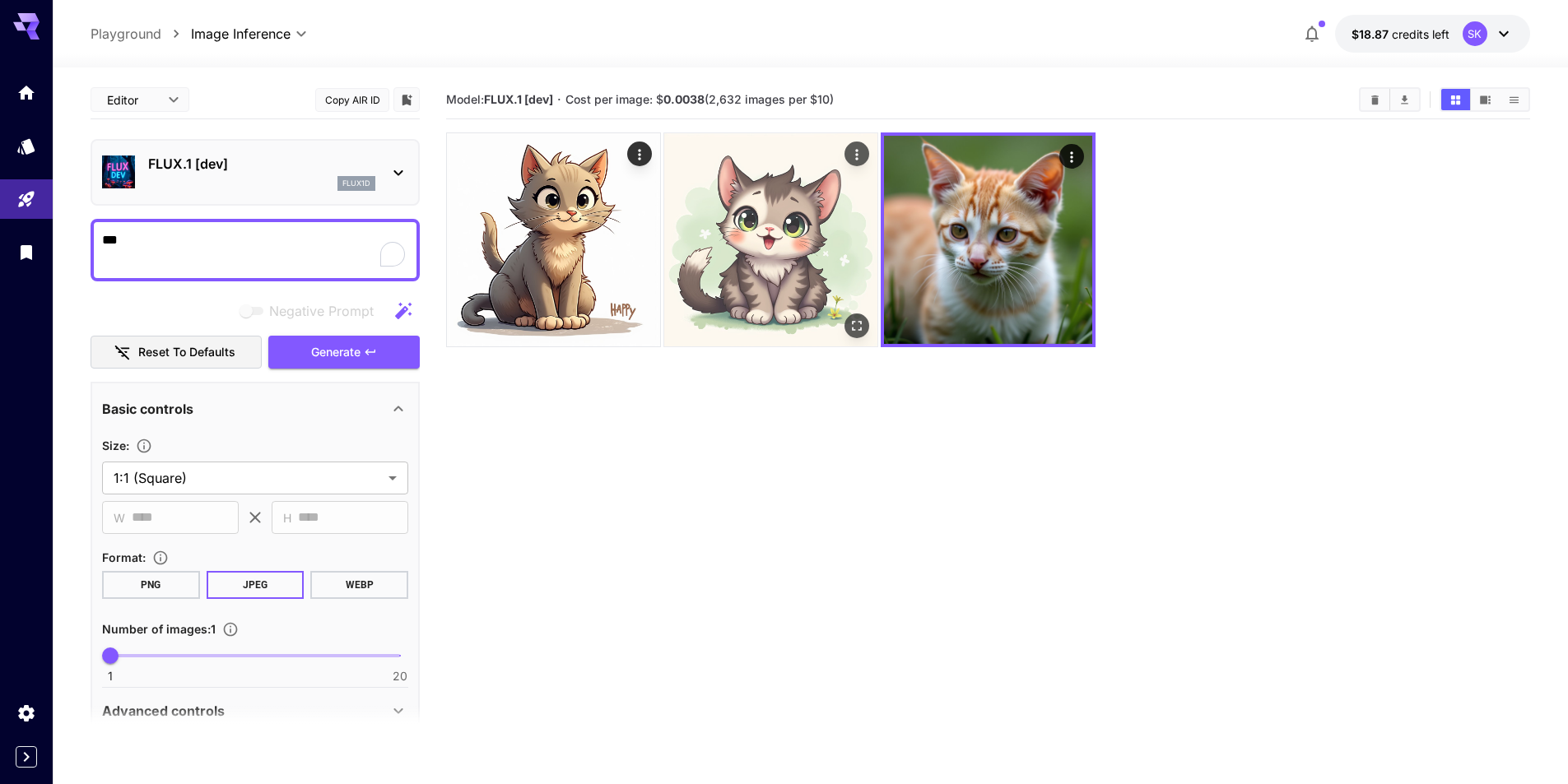
click at [797, 254] on img at bounding box center [770, 239] width 213 height 213
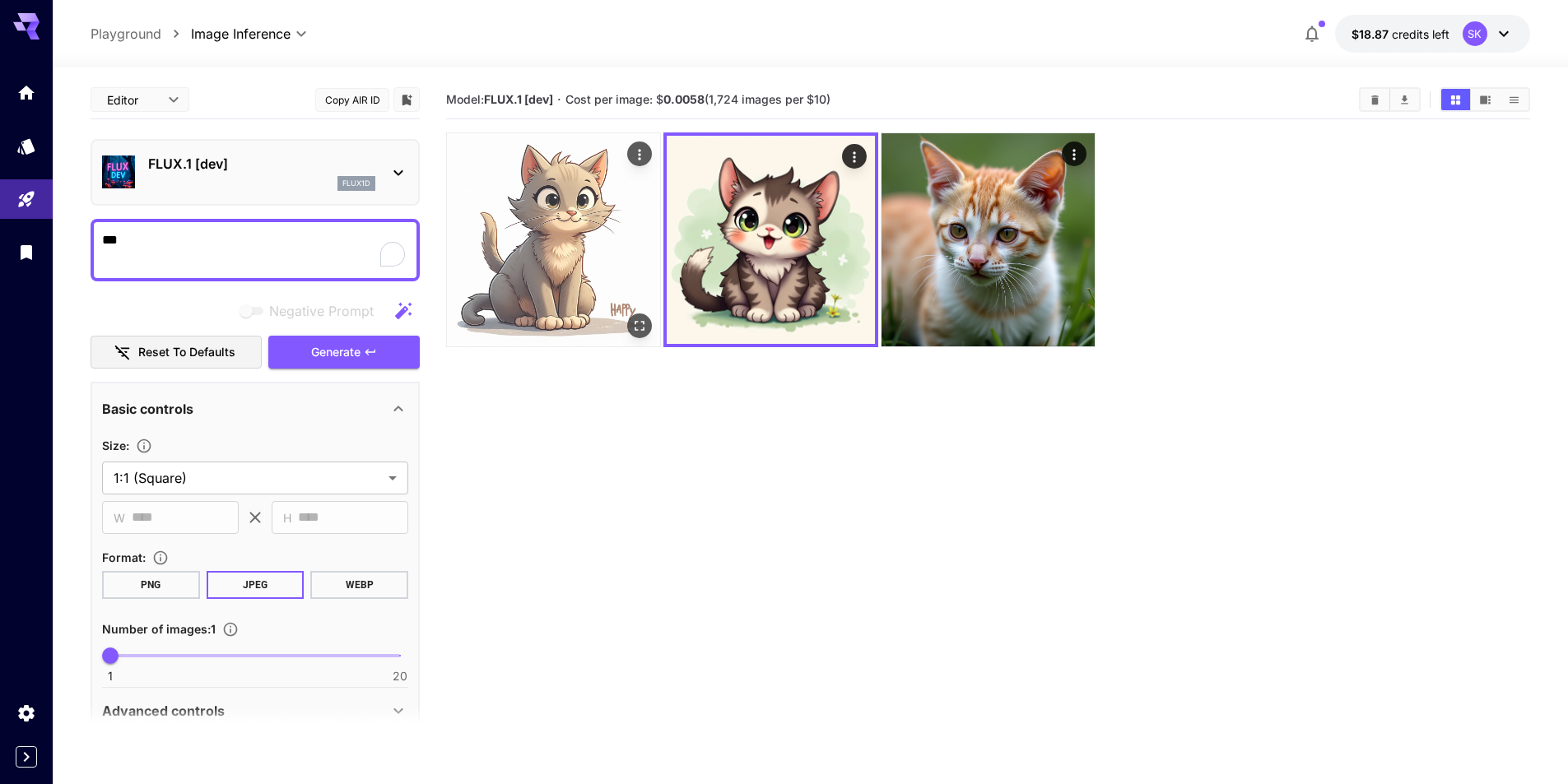
click at [567, 239] on img at bounding box center [553, 239] width 213 height 213
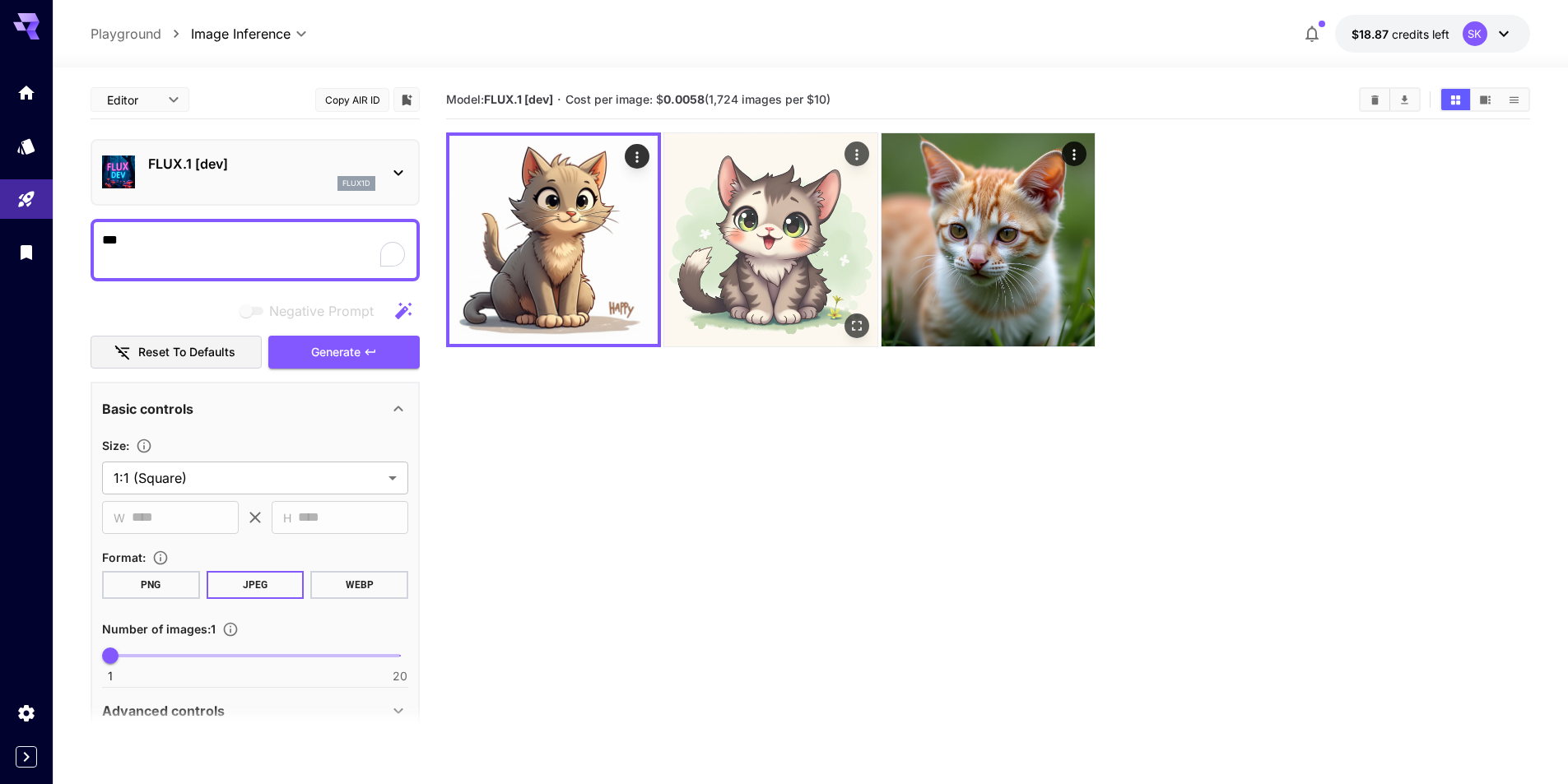
click at [781, 253] on img at bounding box center [770, 239] width 213 height 213
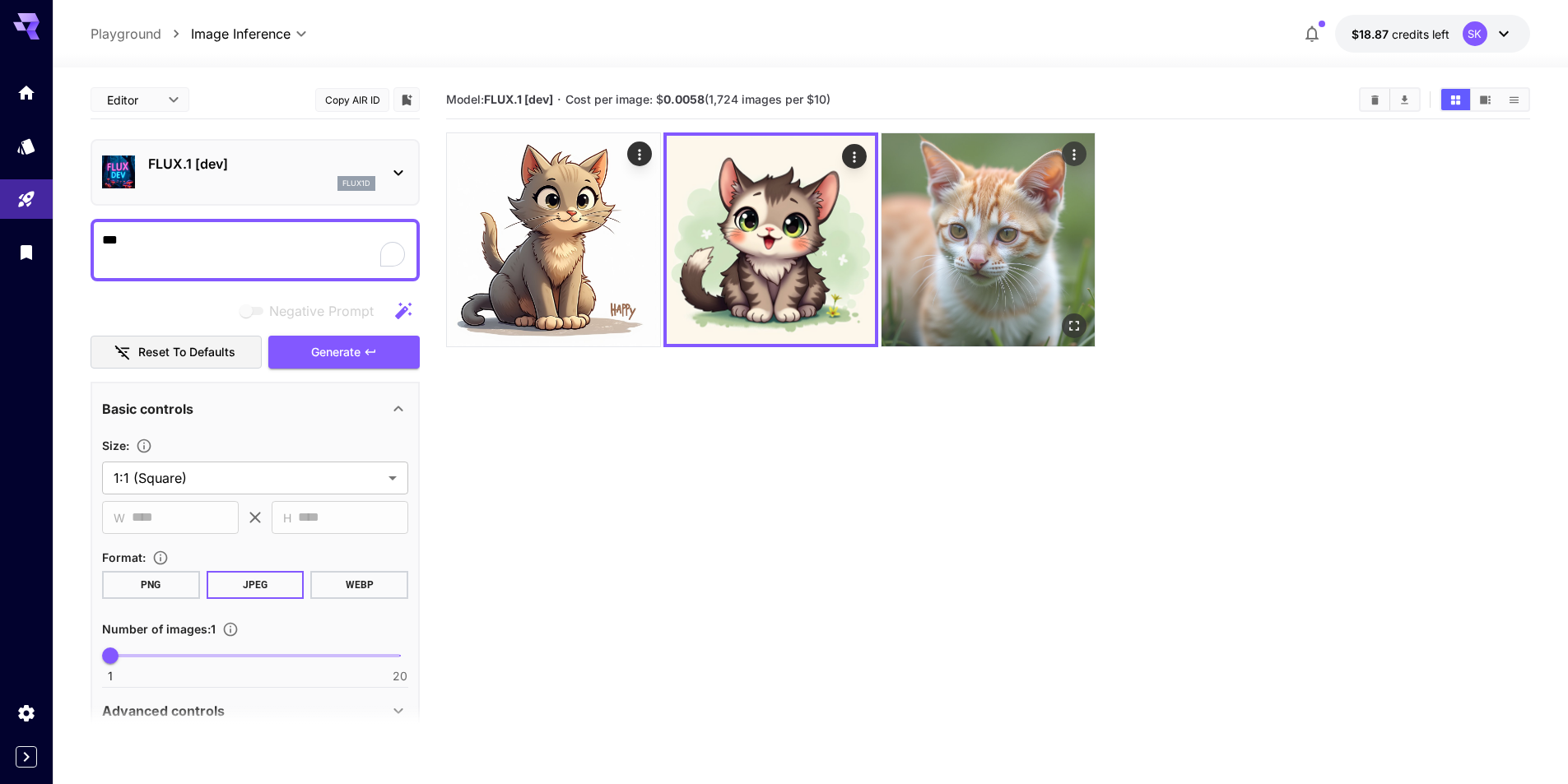
click at [979, 247] on img at bounding box center [987, 239] width 213 height 213
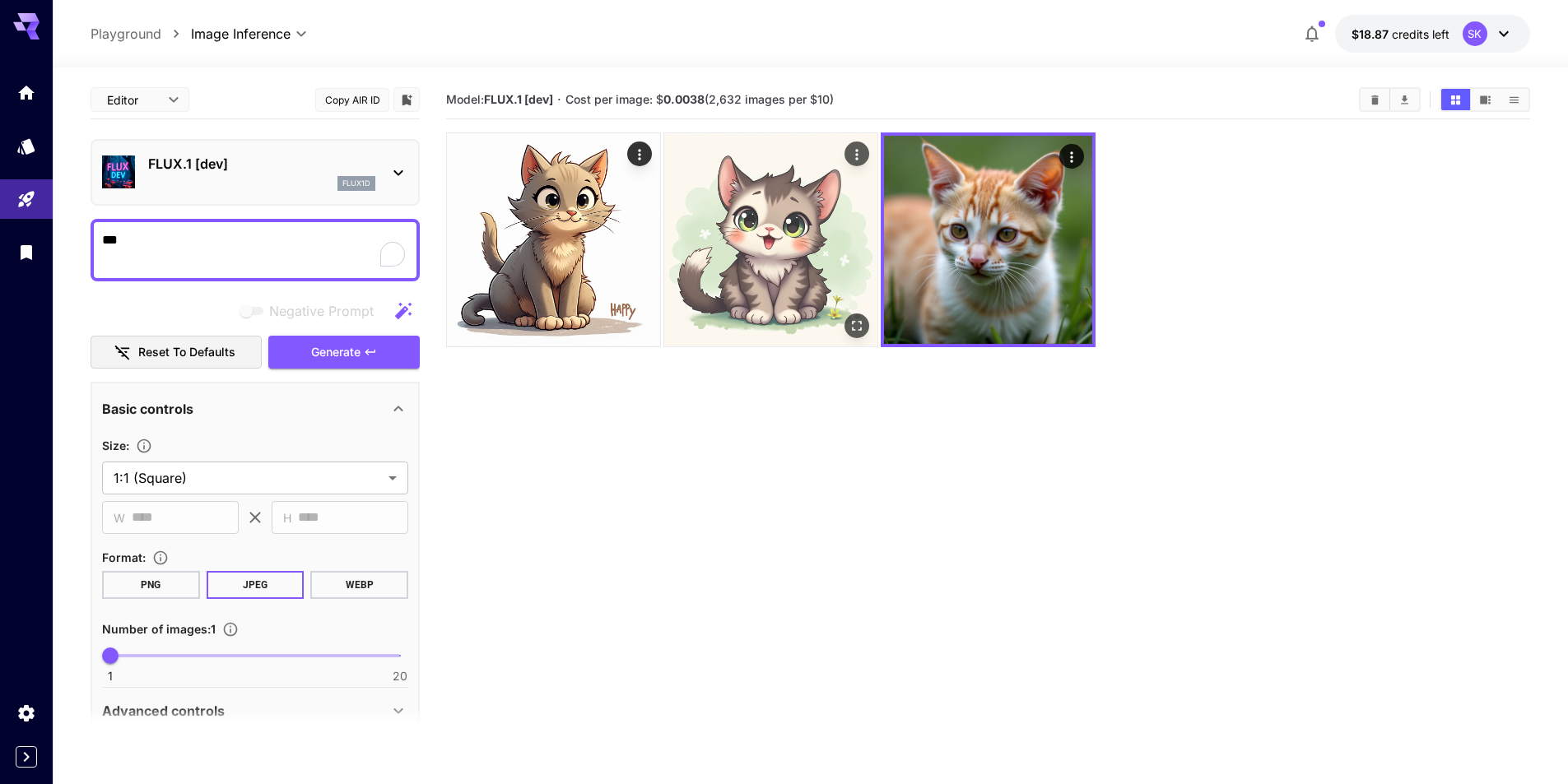
click at [731, 245] on img at bounding box center [770, 239] width 213 height 213
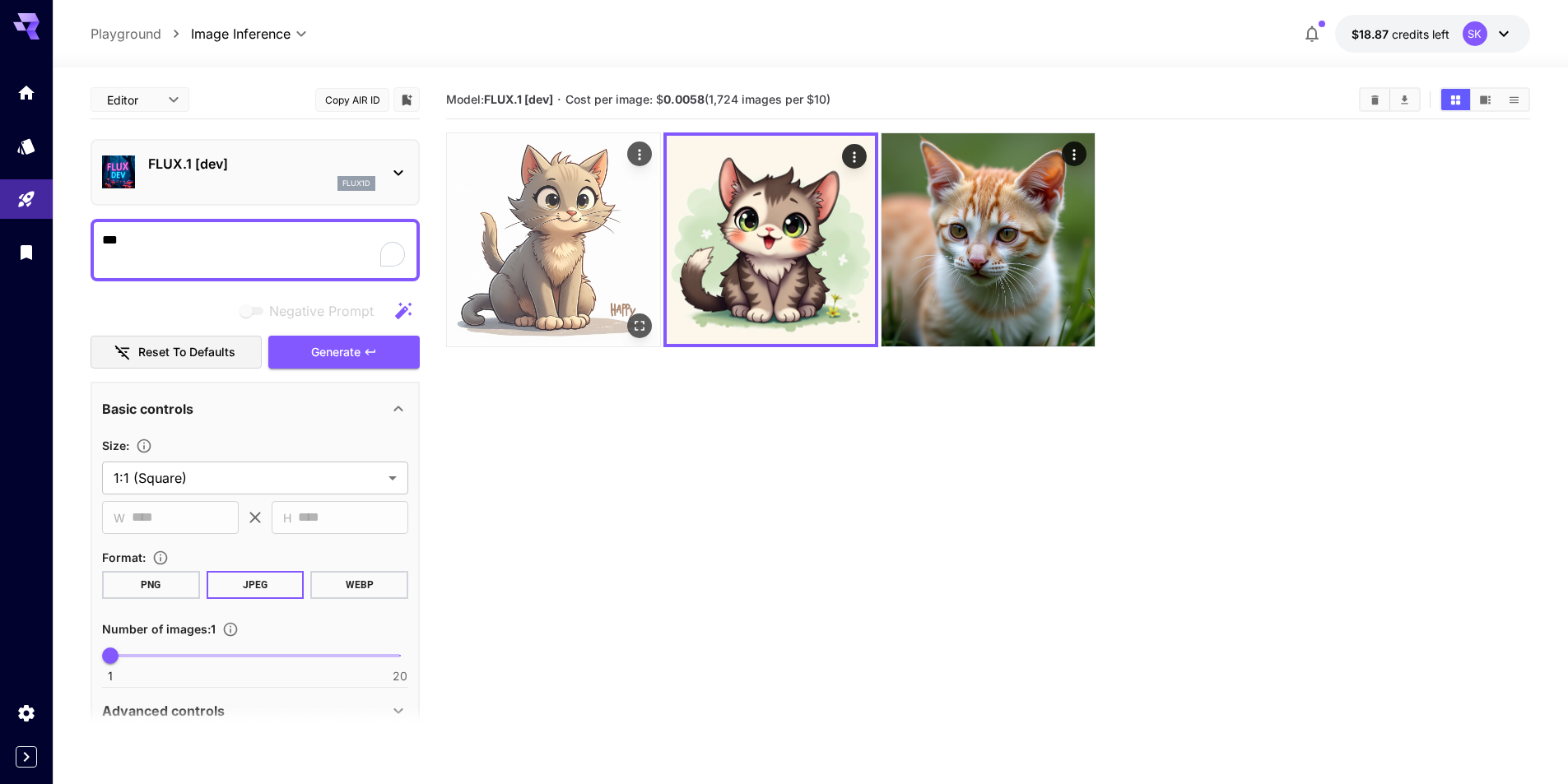
click at [560, 226] on img at bounding box center [553, 239] width 213 height 213
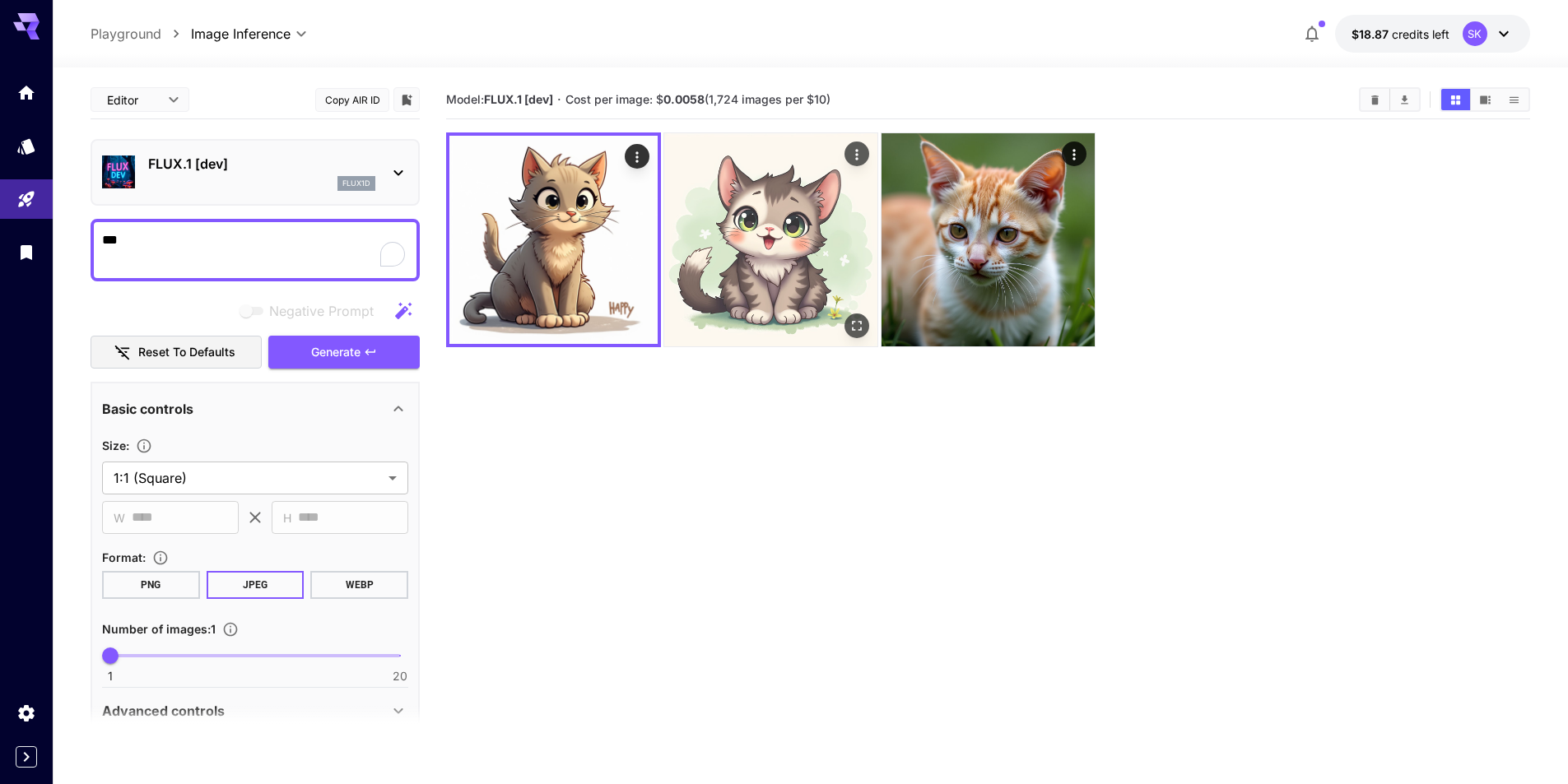
click at [782, 255] on img at bounding box center [770, 239] width 213 height 213
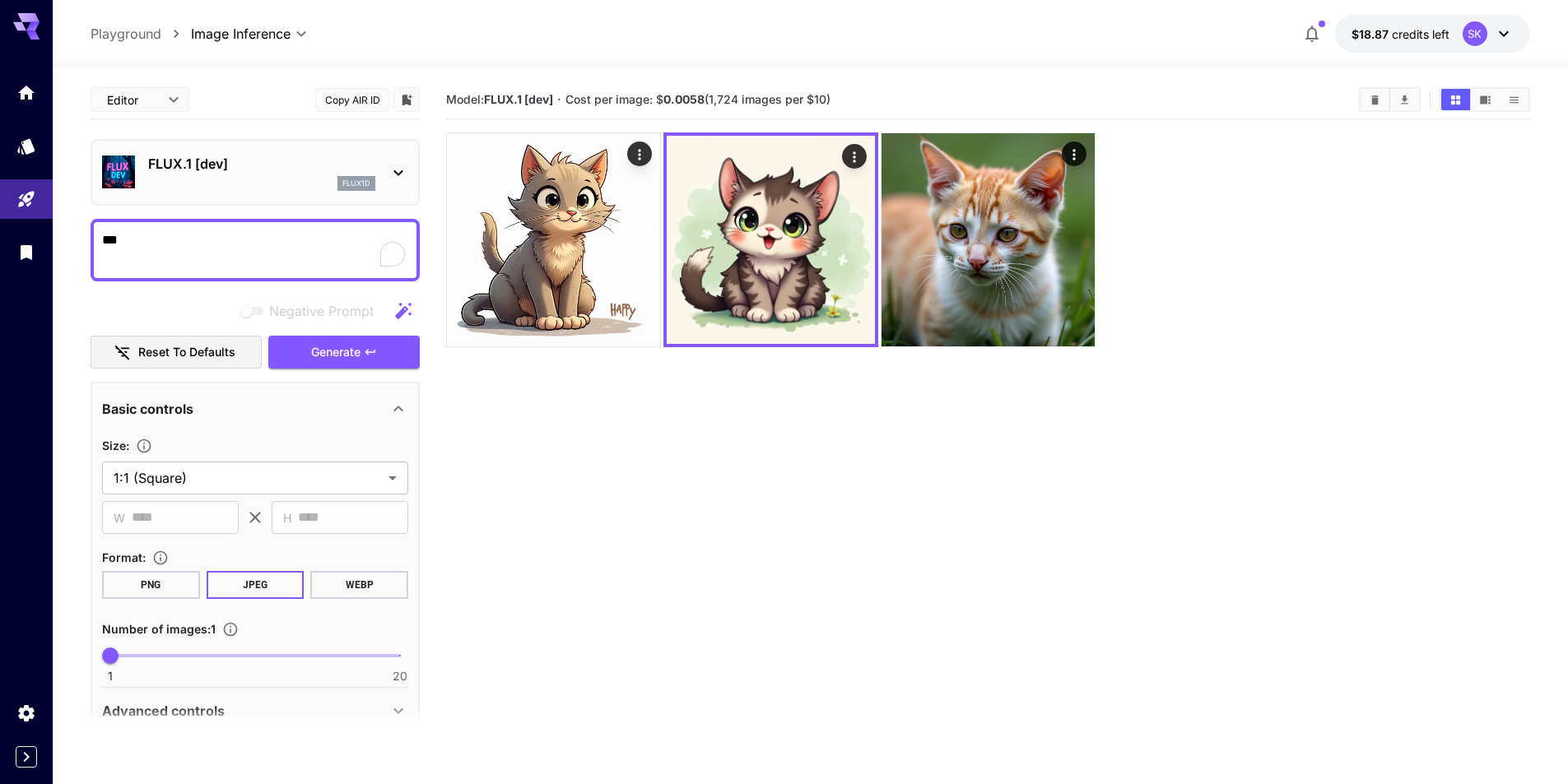
click at [1145, 369] on section "Model: FLUX.1 [dev] · Cost per image: $ 0.0058 (1,724 images per $10)" at bounding box center [988, 473] width 1084 height 784
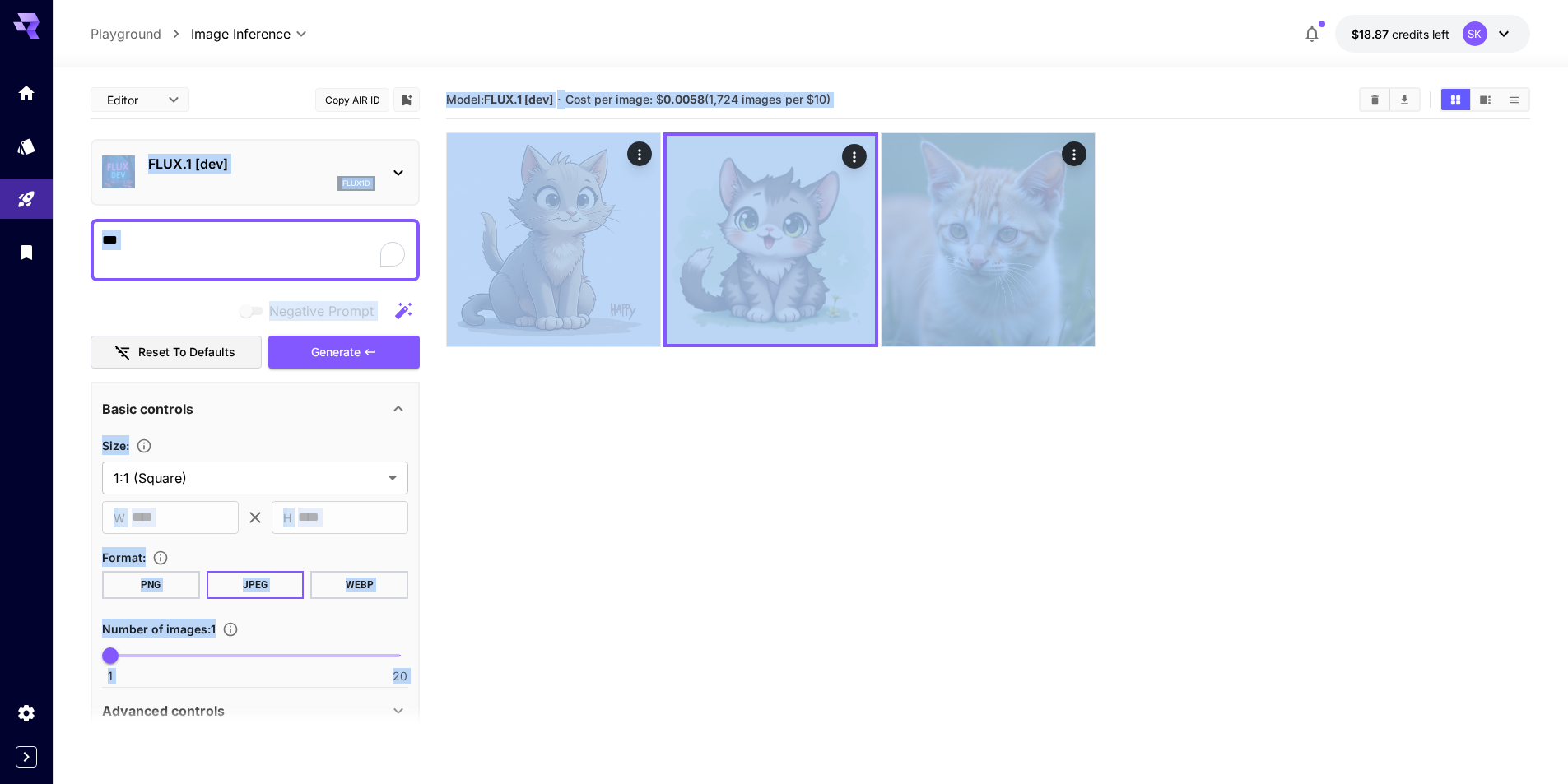
drag, startPoint x: 1187, startPoint y: 624, endPoint x: 93, endPoint y: 107, distance: 1210.0
click at [93, 107] on main "**********" at bounding box center [810, 479] width 1440 height 797
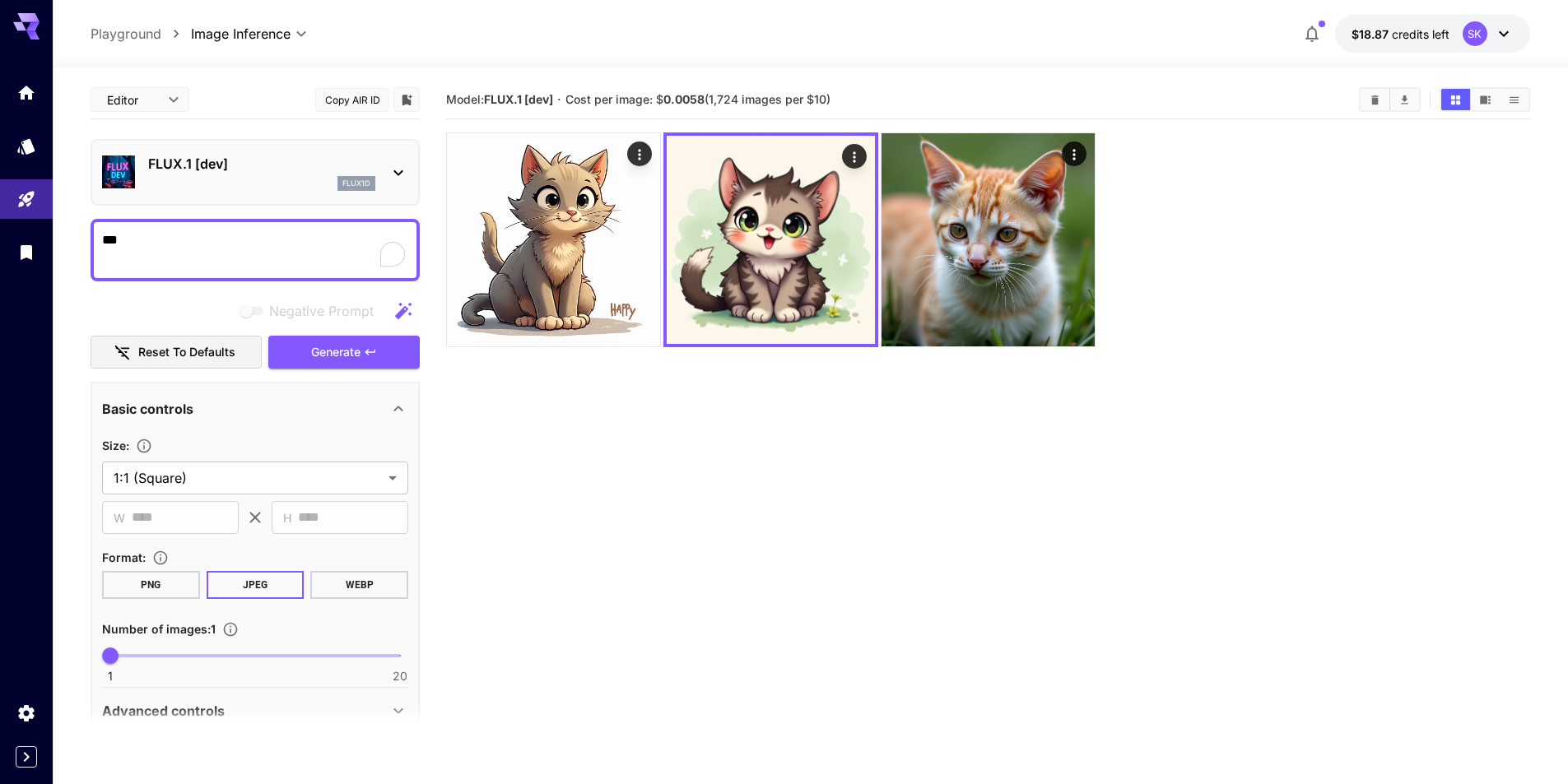
click at [81, 94] on section "**********" at bounding box center [810, 491] width 1515 height 847
click at [554, 423] on section "Model: FLUX.1 [dev] · Cost per image: $ 0.0058 (1,724 images per $10)" at bounding box center [988, 473] width 1084 height 784
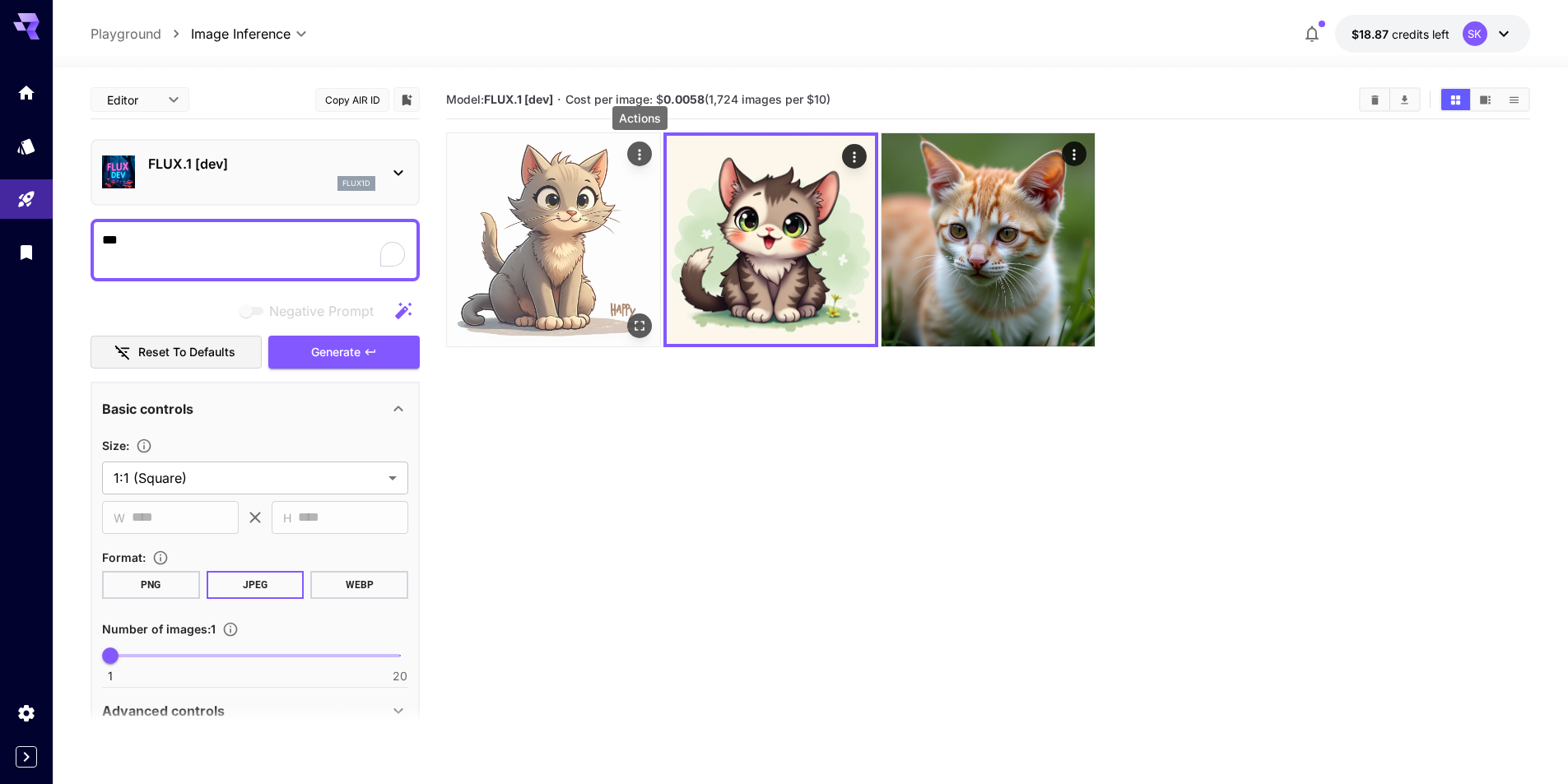
click at [641, 154] on icon "Actions" at bounding box center [639, 154] width 17 height 17
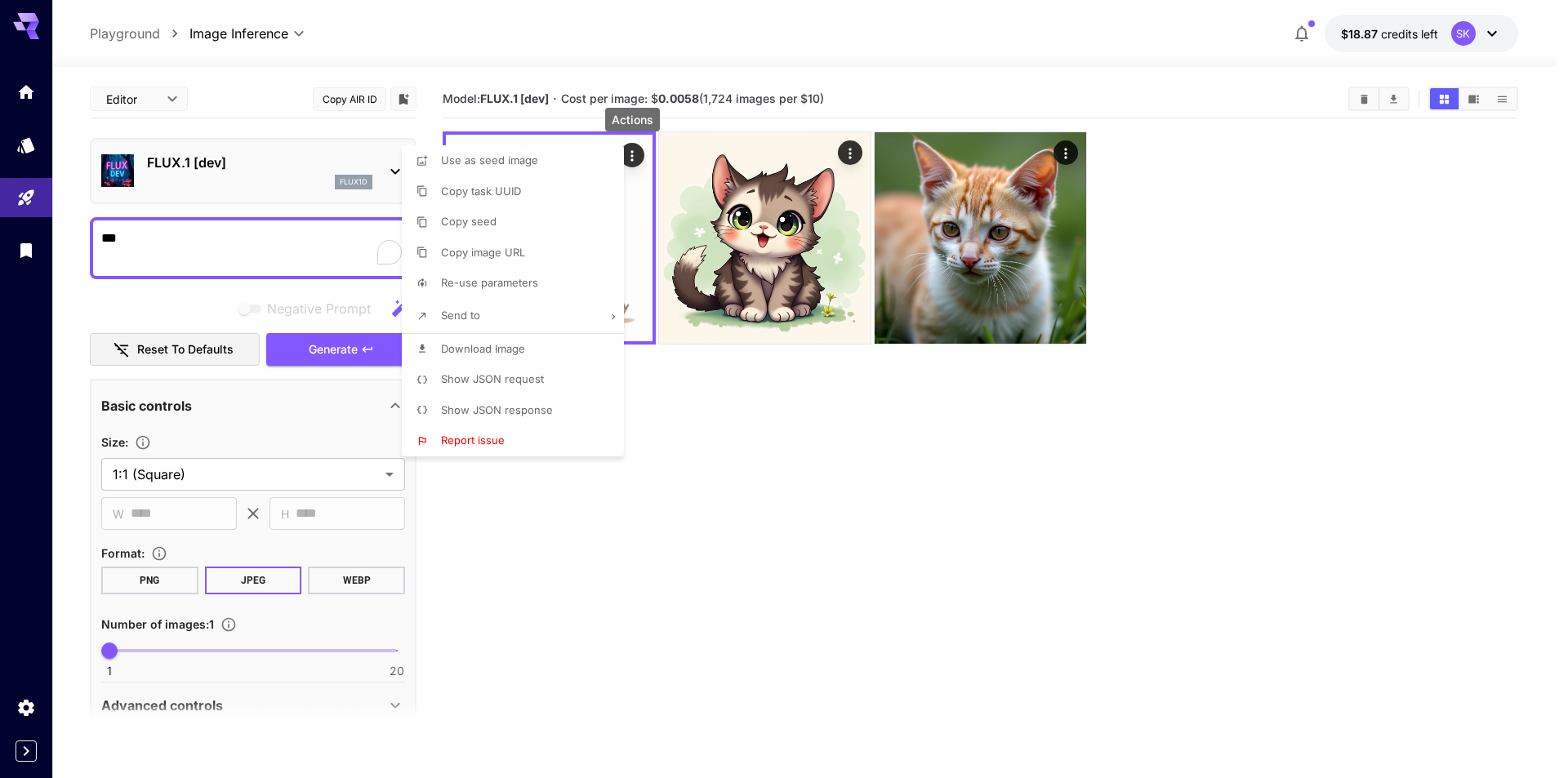
click at [740, 432] on div at bounding box center [784, 389] width 1568 height 778
